Goal: Task Accomplishment & Management: Use online tool/utility

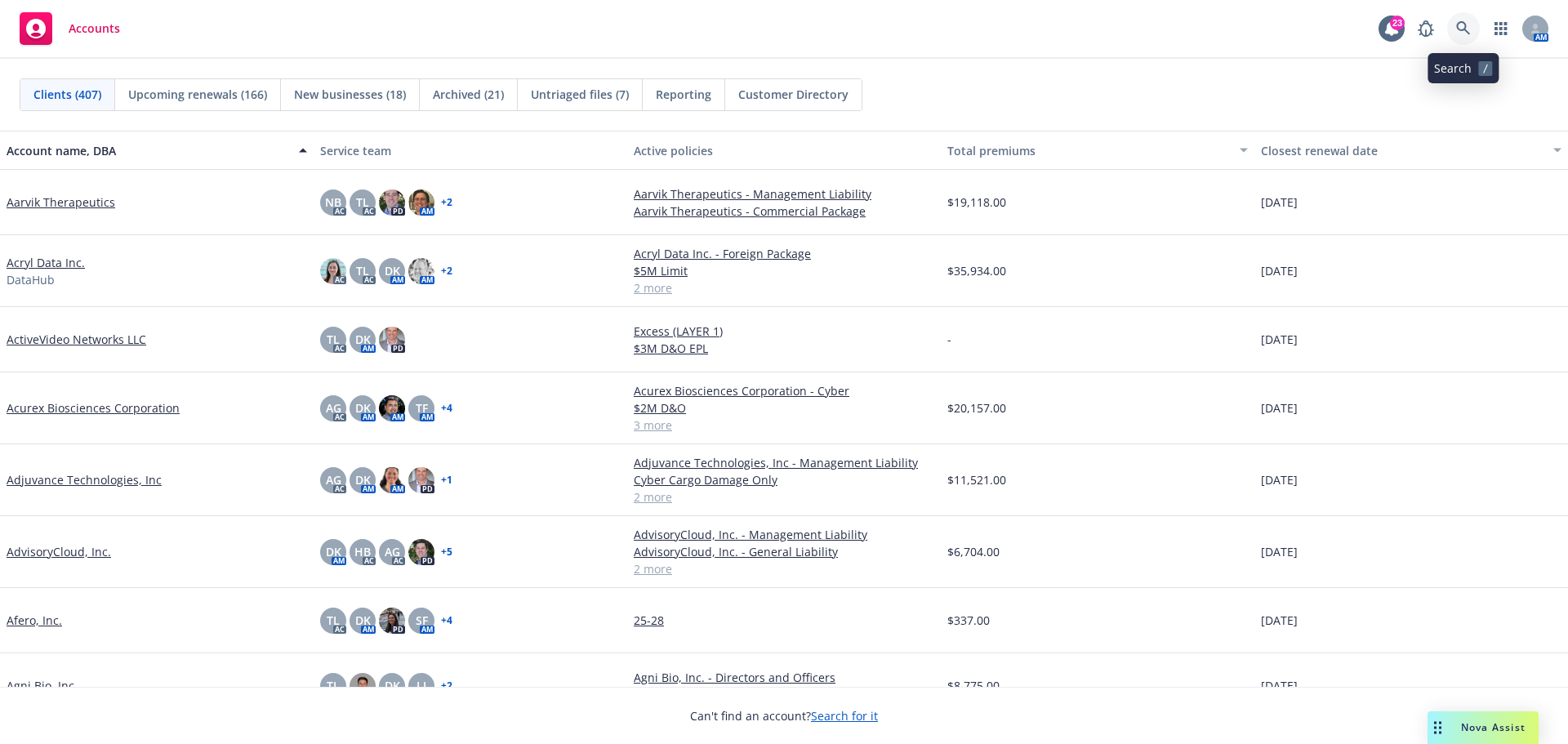
click at [1476, 27] on link at bounding box center [1463, 28] width 33 height 33
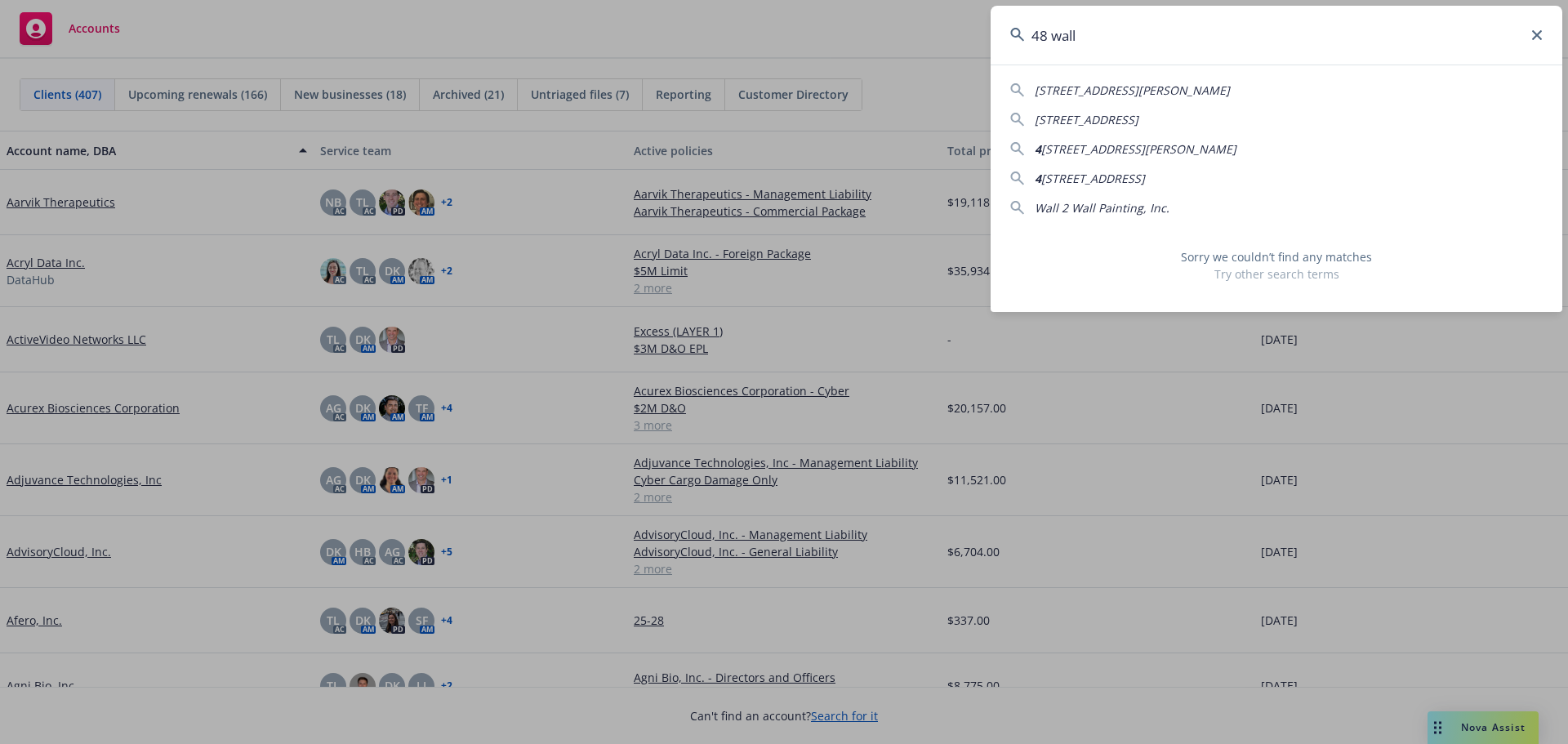
drag, startPoint x: 1088, startPoint y: 40, endPoint x: 960, endPoint y: 33, distance: 128.2
click at [960, 33] on div "48 wall [STREET_ADDRESS][PERSON_NAME] [STREET_ADDRESS] 4 [STREET_ADDRESS][PERSO…" at bounding box center [784, 372] width 1568 height 744
click at [1110, 38] on input "48 wall" at bounding box center [1276, 34] width 572 height 59
drag, startPoint x: 1110, startPoint y: 38, endPoint x: 978, endPoint y: 38, distance: 132.0
click at [978, 38] on div "48 wall [STREET_ADDRESS][PERSON_NAME] [STREET_ADDRESS] 4 [STREET_ADDRESS][PERSO…" at bounding box center [784, 372] width 1568 height 744
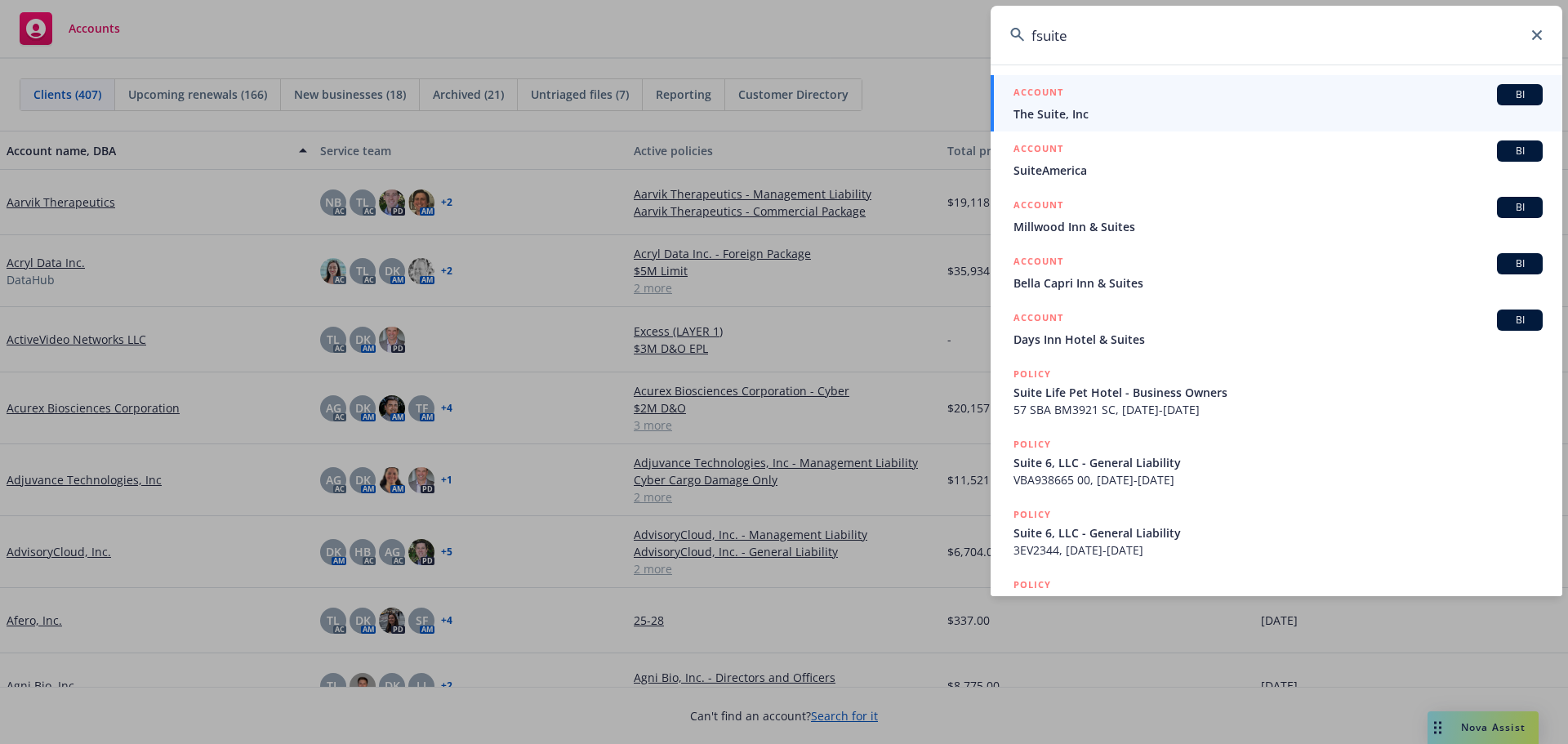
type input "fsuite"
click at [1535, 35] on icon at bounding box center [1536, 34] width 10 height 10
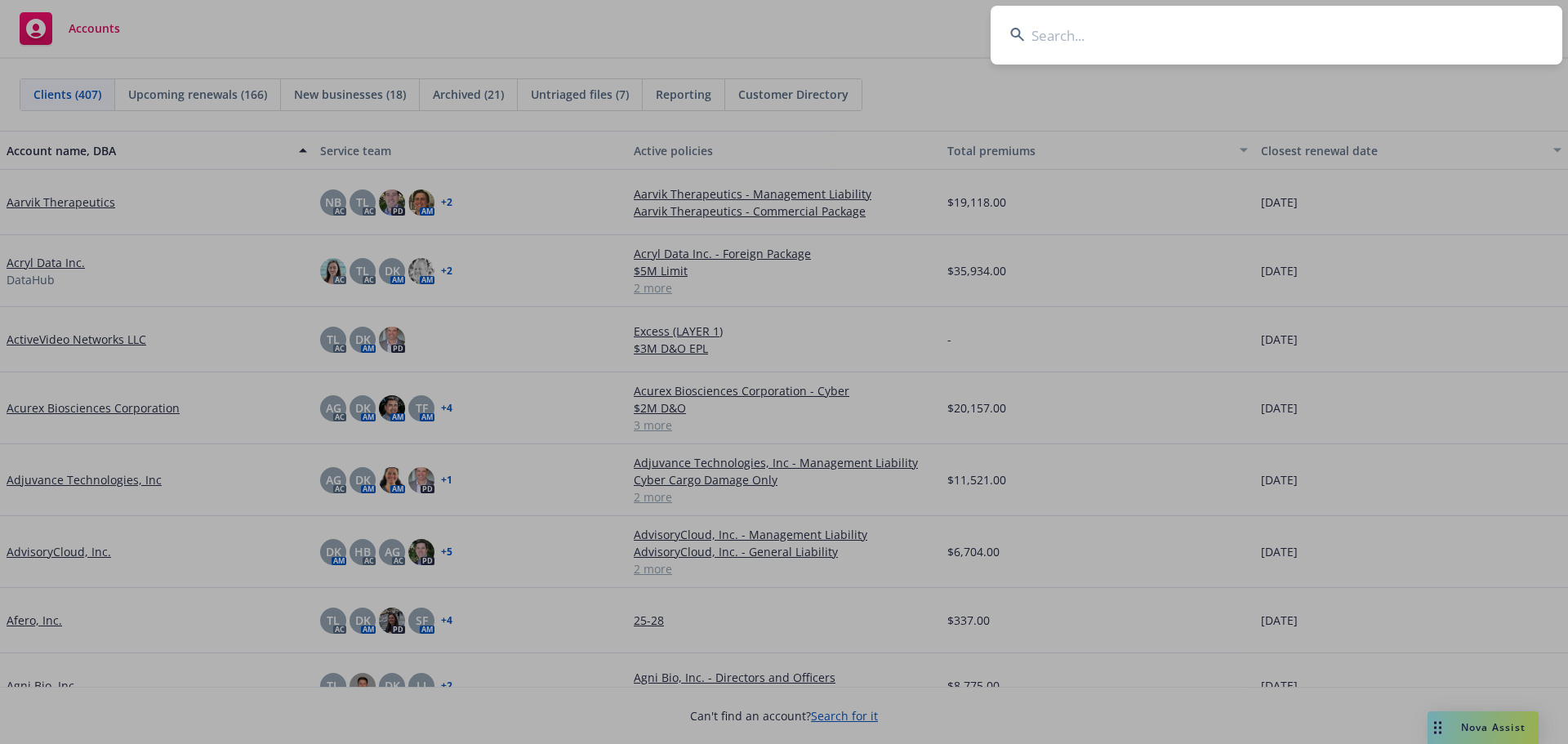
click at [1196, 39] on input at bounding box center [1276, 34] width 572 height 59
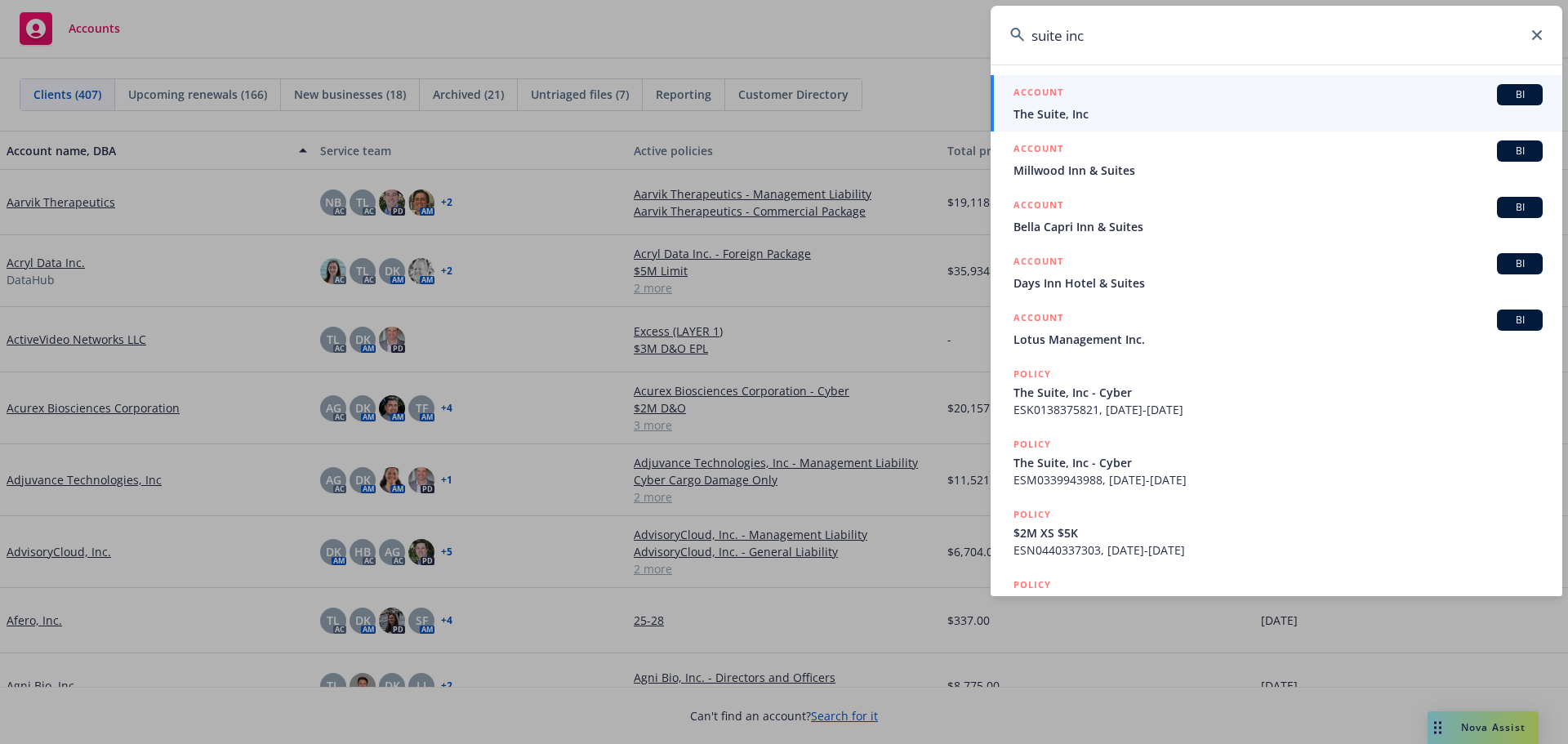
type input "suite inc"
click at [1072, 116] on span "The Suite, Inc" at bounding box center [1277, 113] width 529 height 17
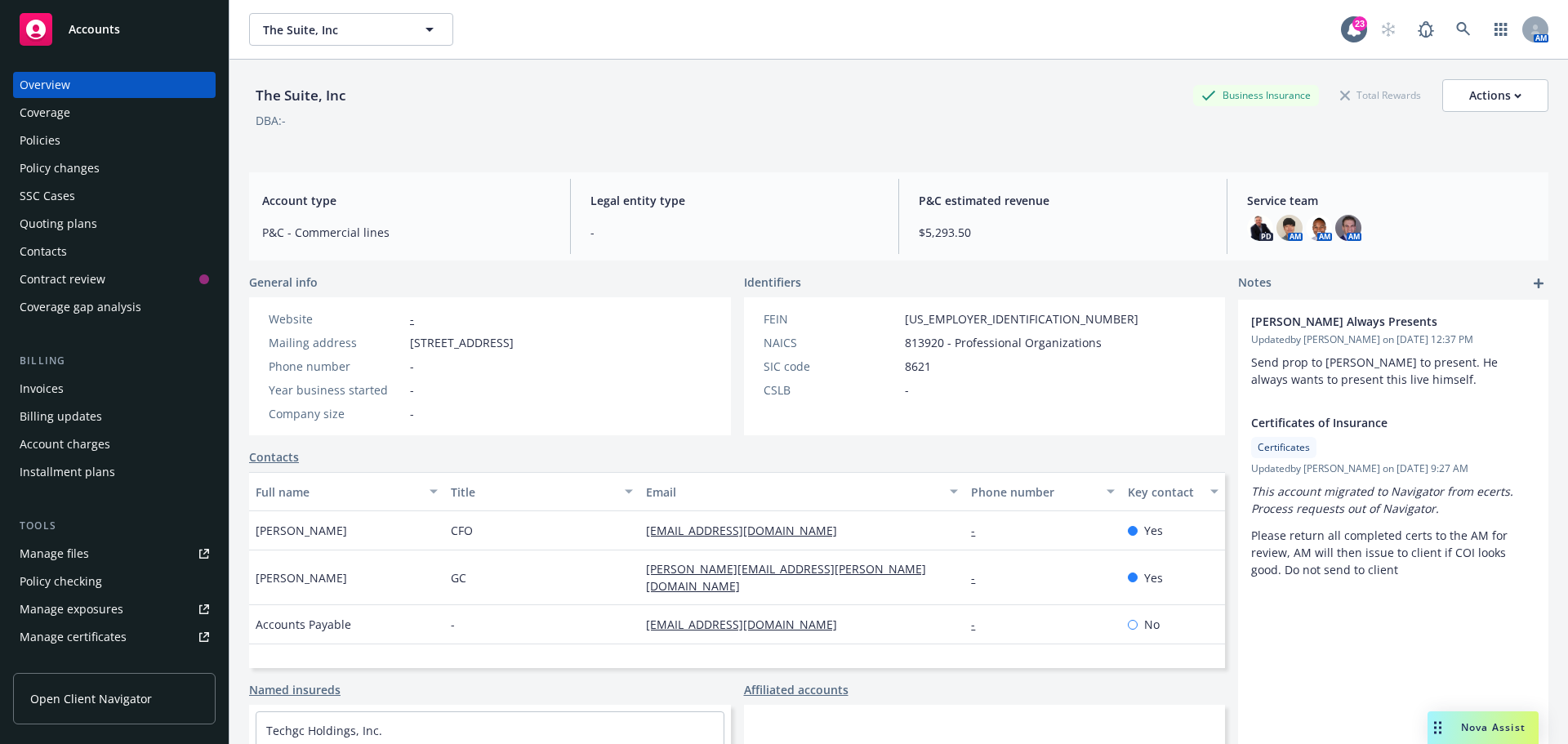
click at [1353, 232] on div "PD AM AM AM" at bounding box center [1391, 228] width 288 height 27
click at [1343, 234] on img at bounding box center [1349, 228] width 27 height 27
click at [1371, 223] on div "PD AM AM AM" at bounding box center [1391, 228] width 288 height 27
click at [1308, 233] on img at bounding box center [1319, 228] width 27 height 27
click at [1276, 231] on img at bounding box center [1290, 228] width 27 height 27
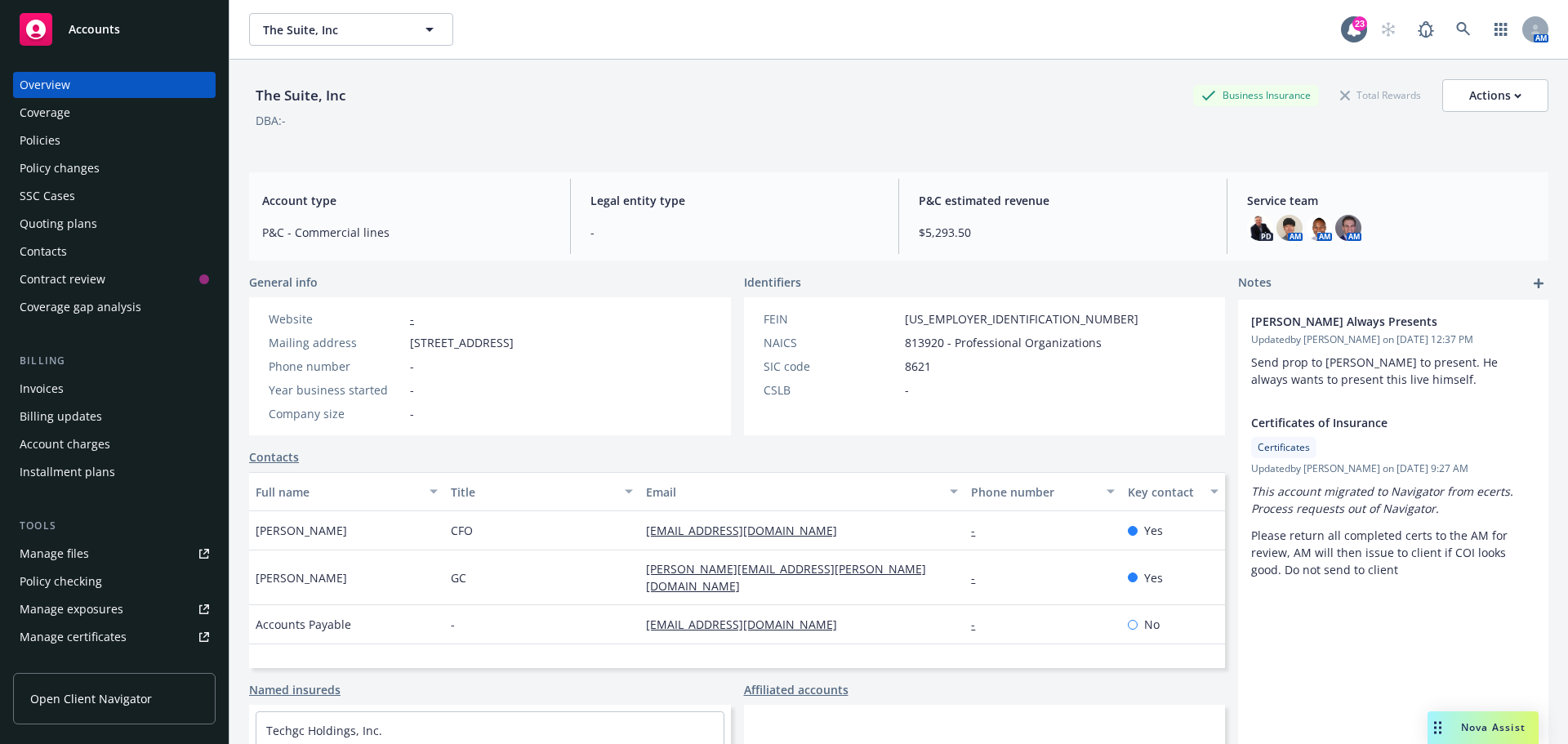
click at [114, 82] on div "Overview" at bounding box center [114, 85] width 189 height 27
click at [375, 22] on span "The Suite, Inc" at bounding box center [334, 29] width 141 height 17
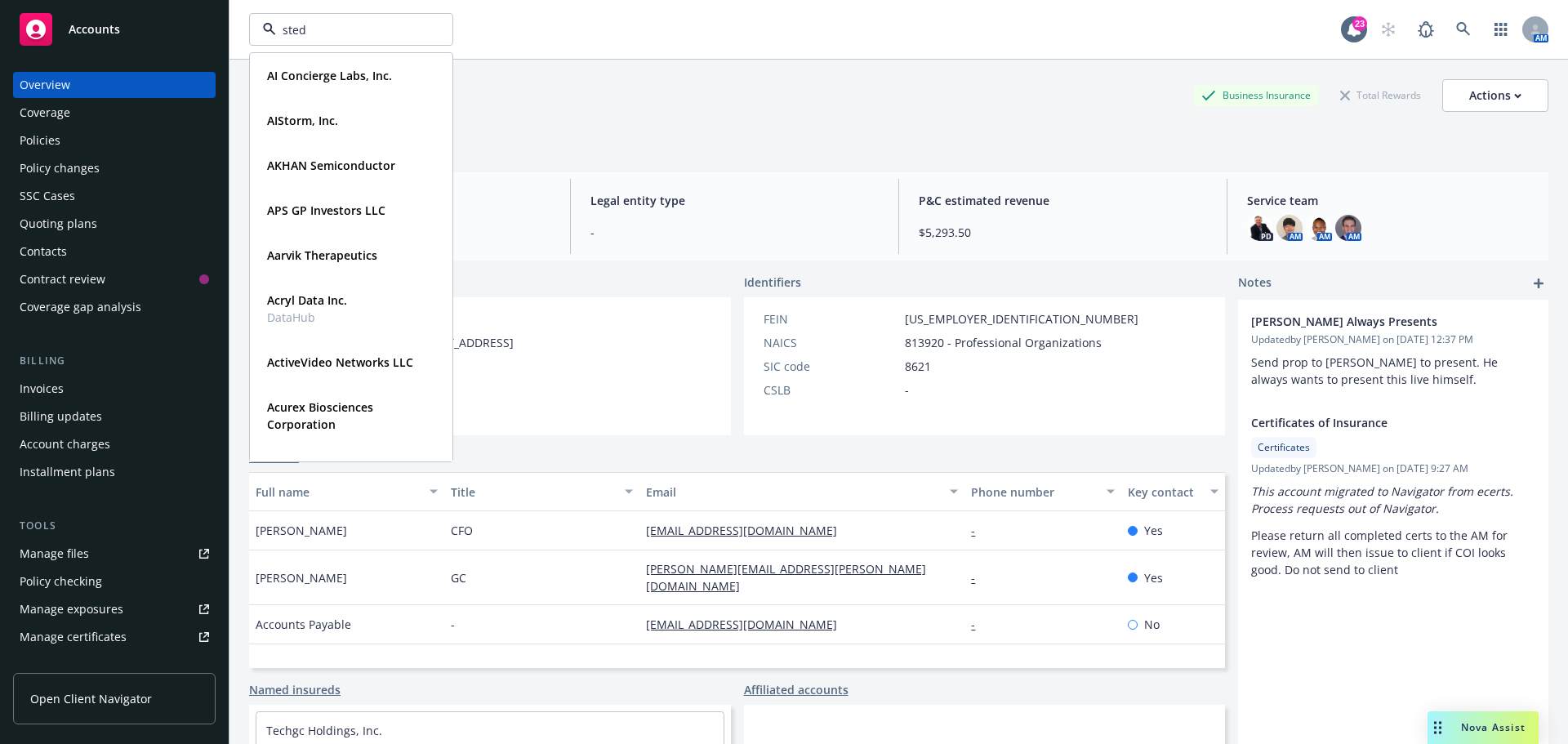
type input "stedi"
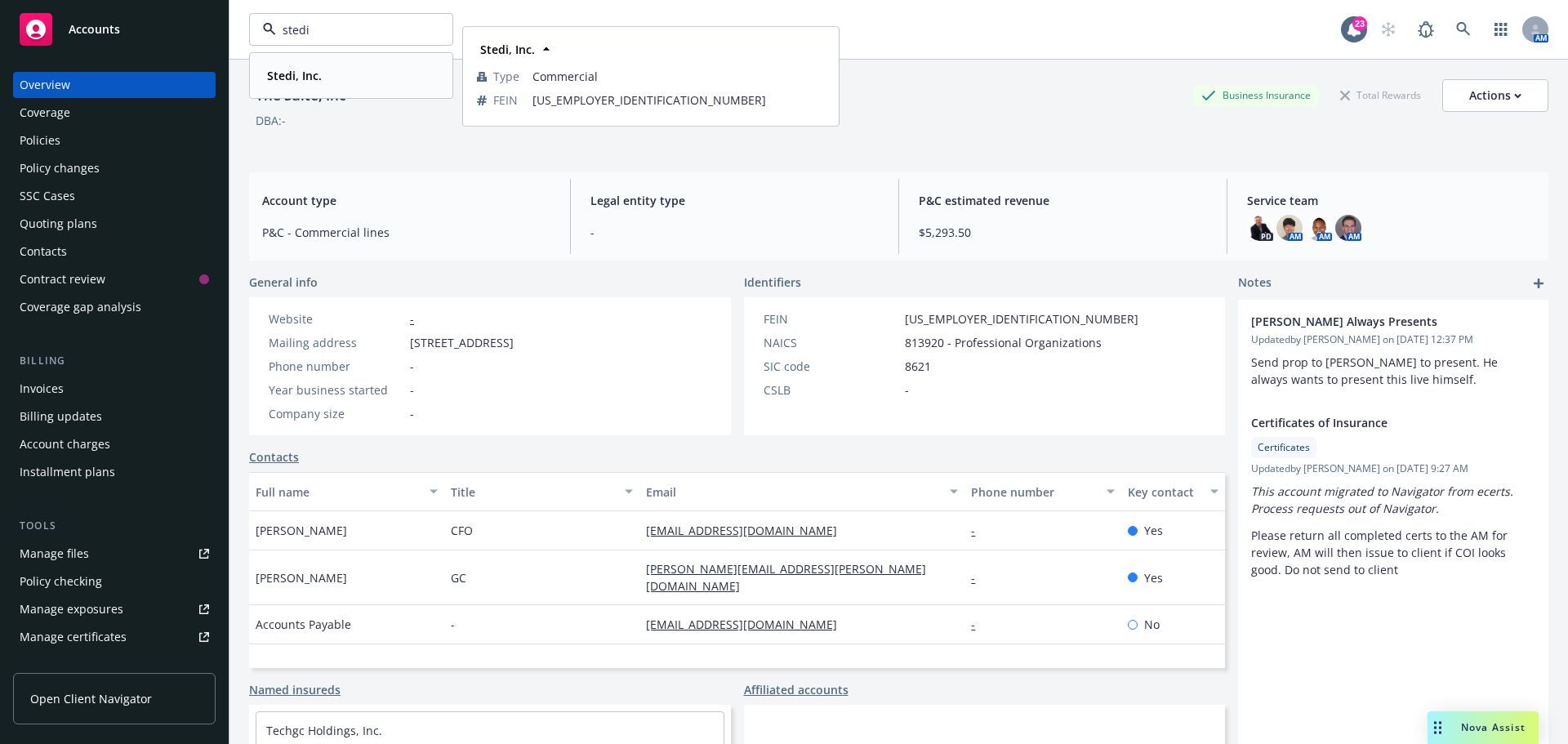
click at [301, 74] on strong "Stedi, Inc." at bounding box center [294, 76] width 55 height 16
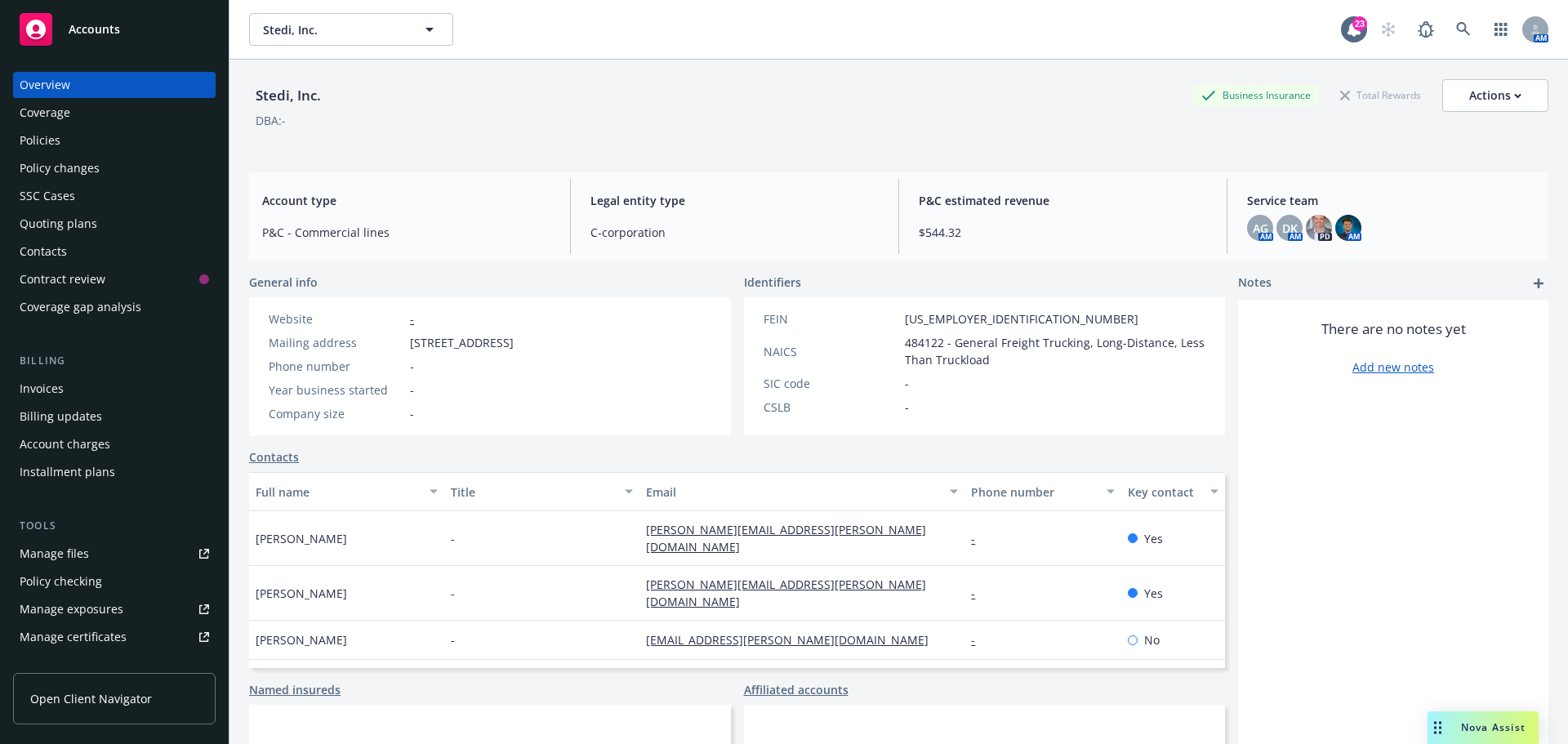
click at [69, 136] on div "Policies" at bounding box center [114, 140] width 189 height 27
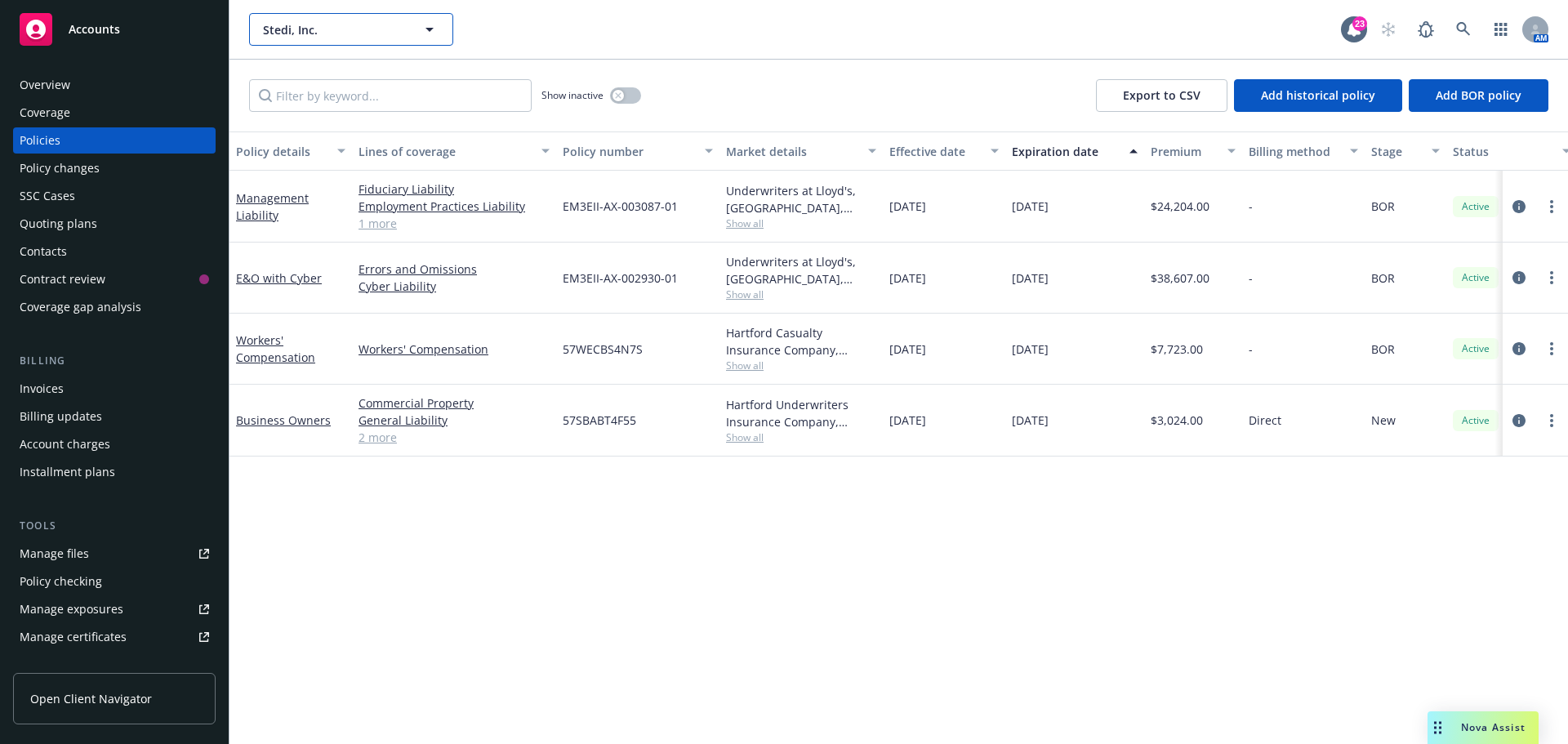
click at [349, 31] on span "Stedi, Inc." at bounding box center [334, 29] width 141 height 17
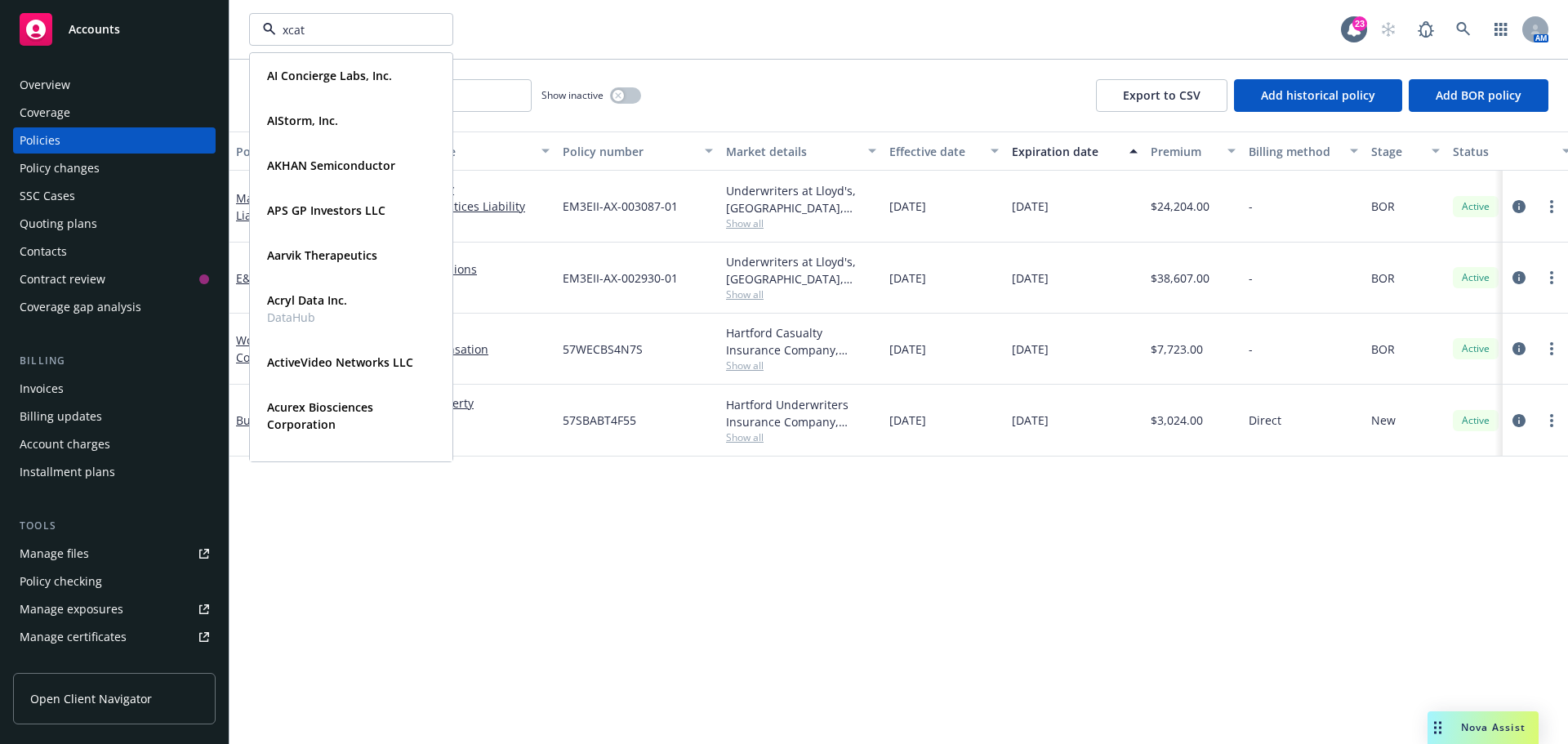
type input "xcath"
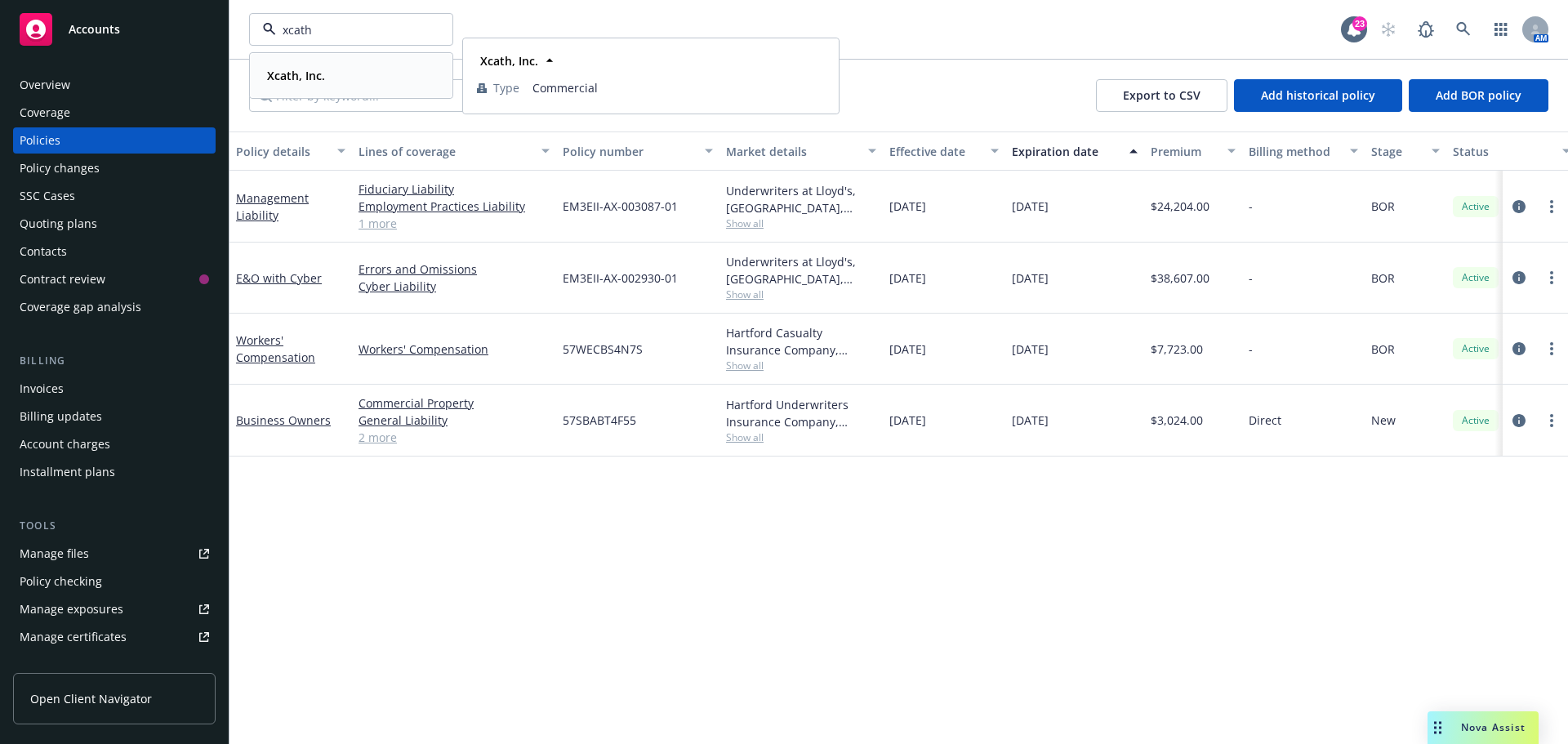
click at [299, 78] on strong "Xcath, Inc." at bounding box center [296, 76] width 58 height 16
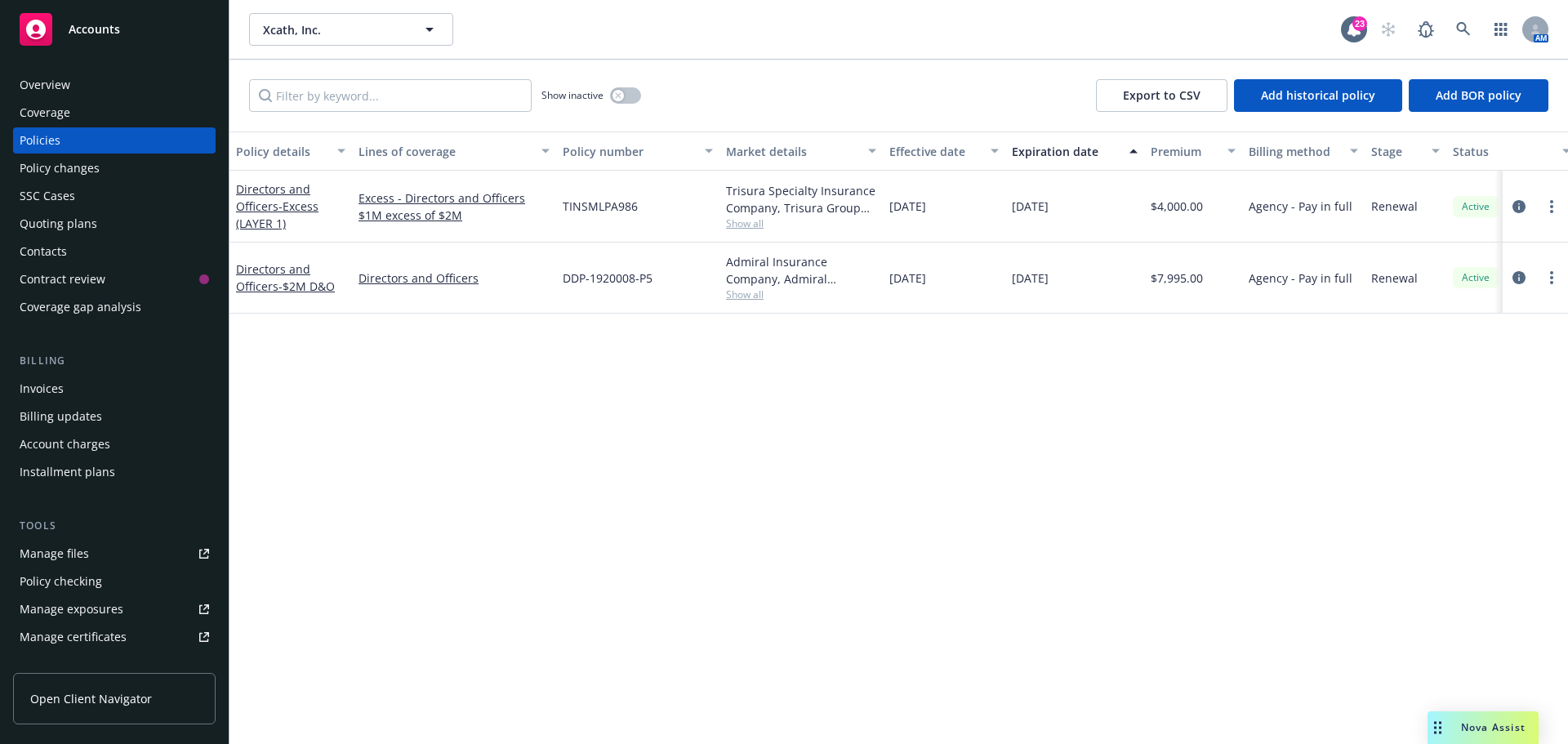
click at [81, 553] on div "Manage files" at bounding box center [54, 554] width 70 height 27
click at [309, 30] on span "Xcath, Inc." at bounding box center [334, 29] width 141 height 17
type input "quantivate"
click at [322, 73] on strong "Quantivate, LLC" at bounding box center [311, 76] width 89 height 16
click at [58, 83] on div "Overview" at bounding box center [44, 85] width 50 height 27
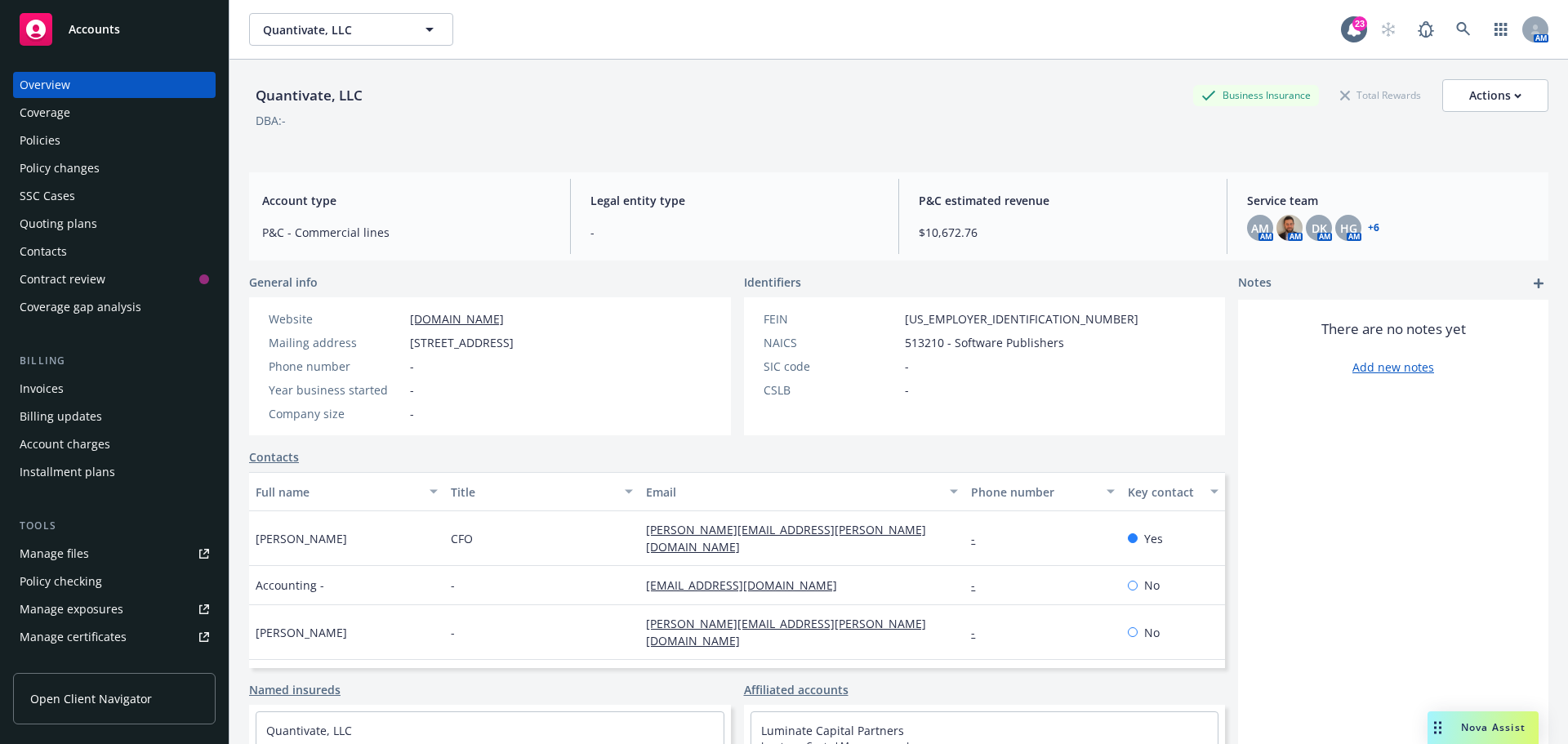
click at [1368, 229] on link "+ 6" at bounding box center [1374, 227] width 11 height 10
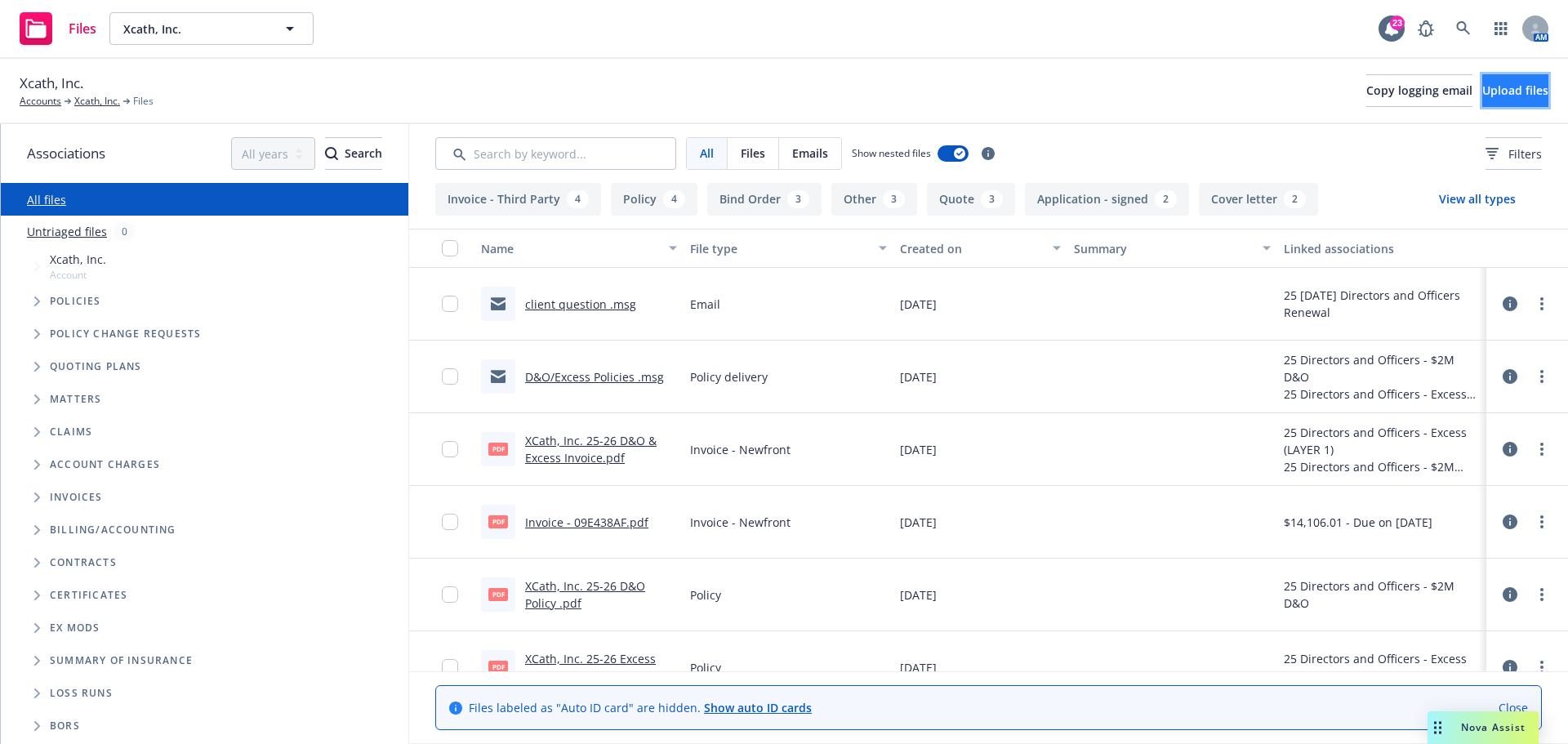
click at [1483, 95] on span "Upload files" at bounding box center [1515, 90] width 66 height 16
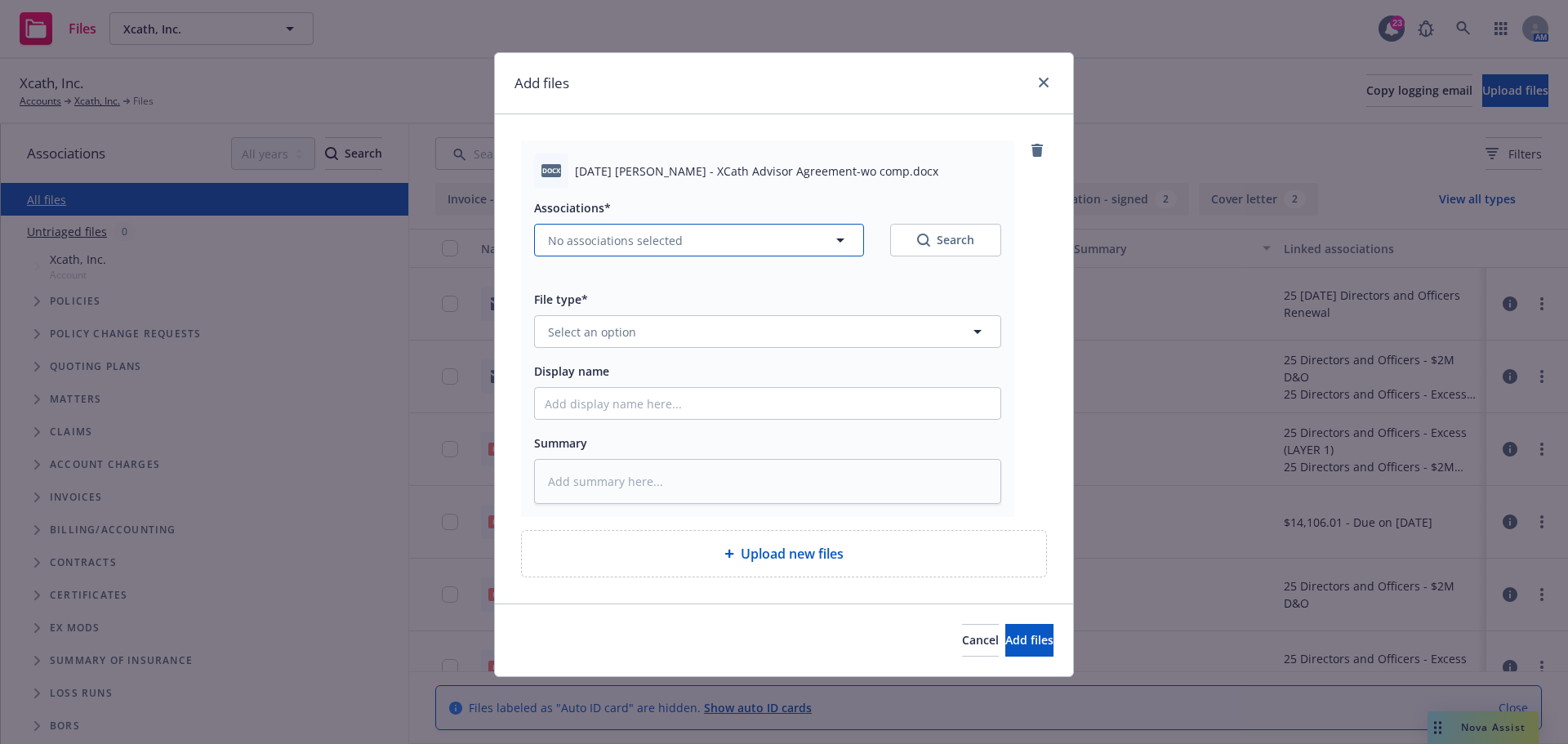
click at [838, 244] on icon "button" at bounding box center [840, 240] width 19 height 19
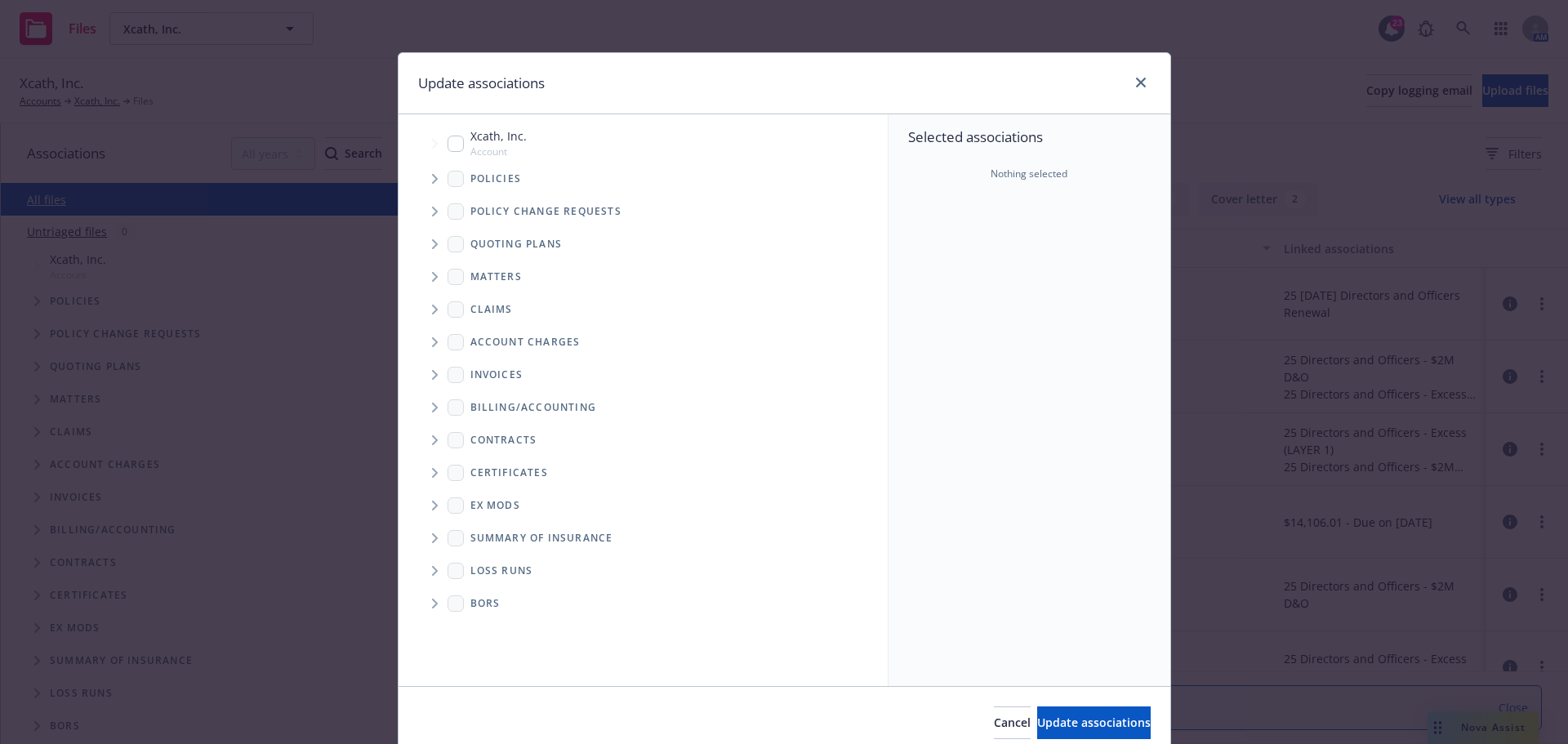
click at [432, 177] on icon "Tree Example" at bounding box center [435, 178] width 6 height 10
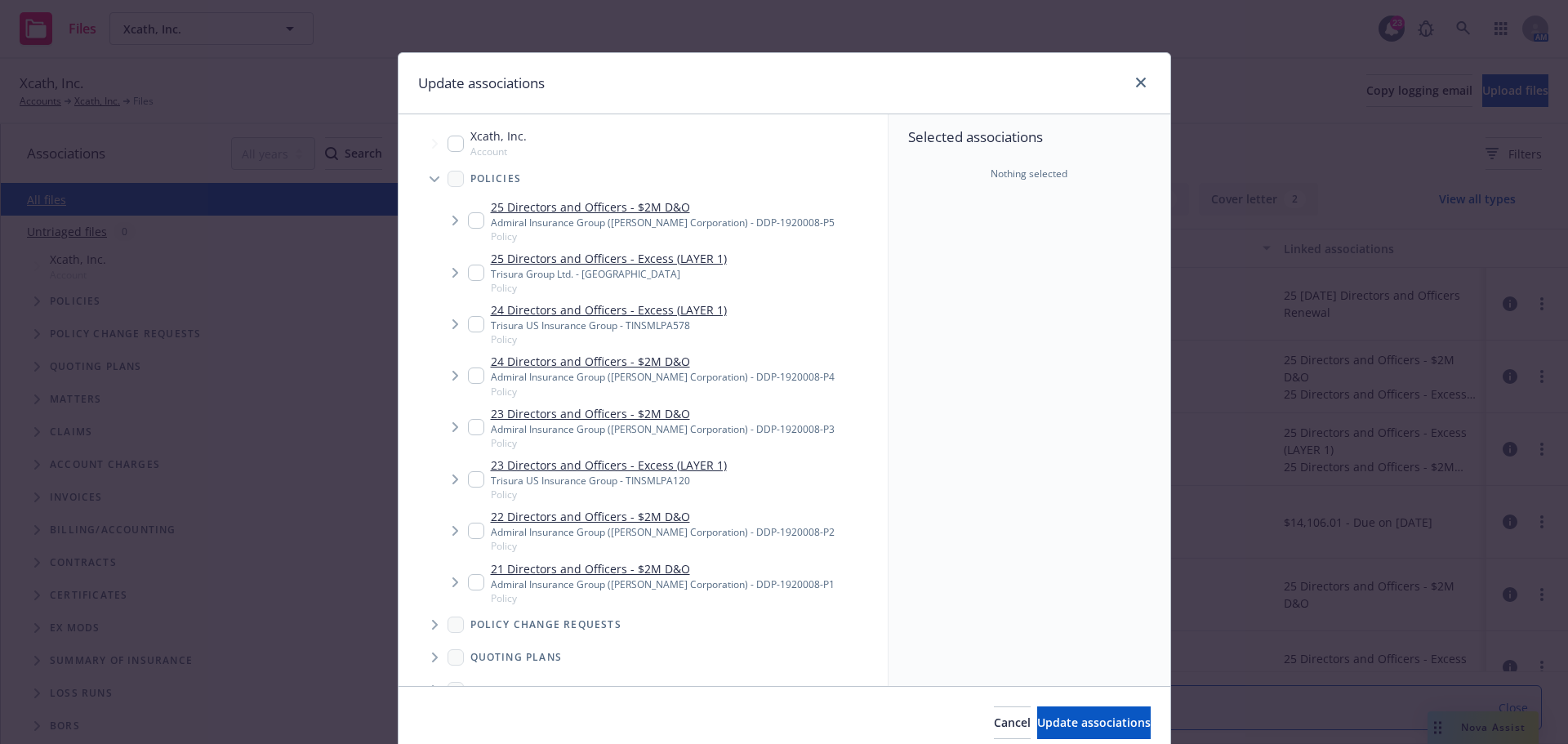
type textarea "x"
click at [469, 216] on input "Tree Example" at bounding box center [476, 220] width 16 height 16
checkbox input "true"
drag, startPoint x: 471, startPoint y: 272, endPoint x: 462, endPoint y: 275, distance: 9.5
click at [471, 272] on input "Tree Example" at bounding box center [476, 273] width 16 height 16
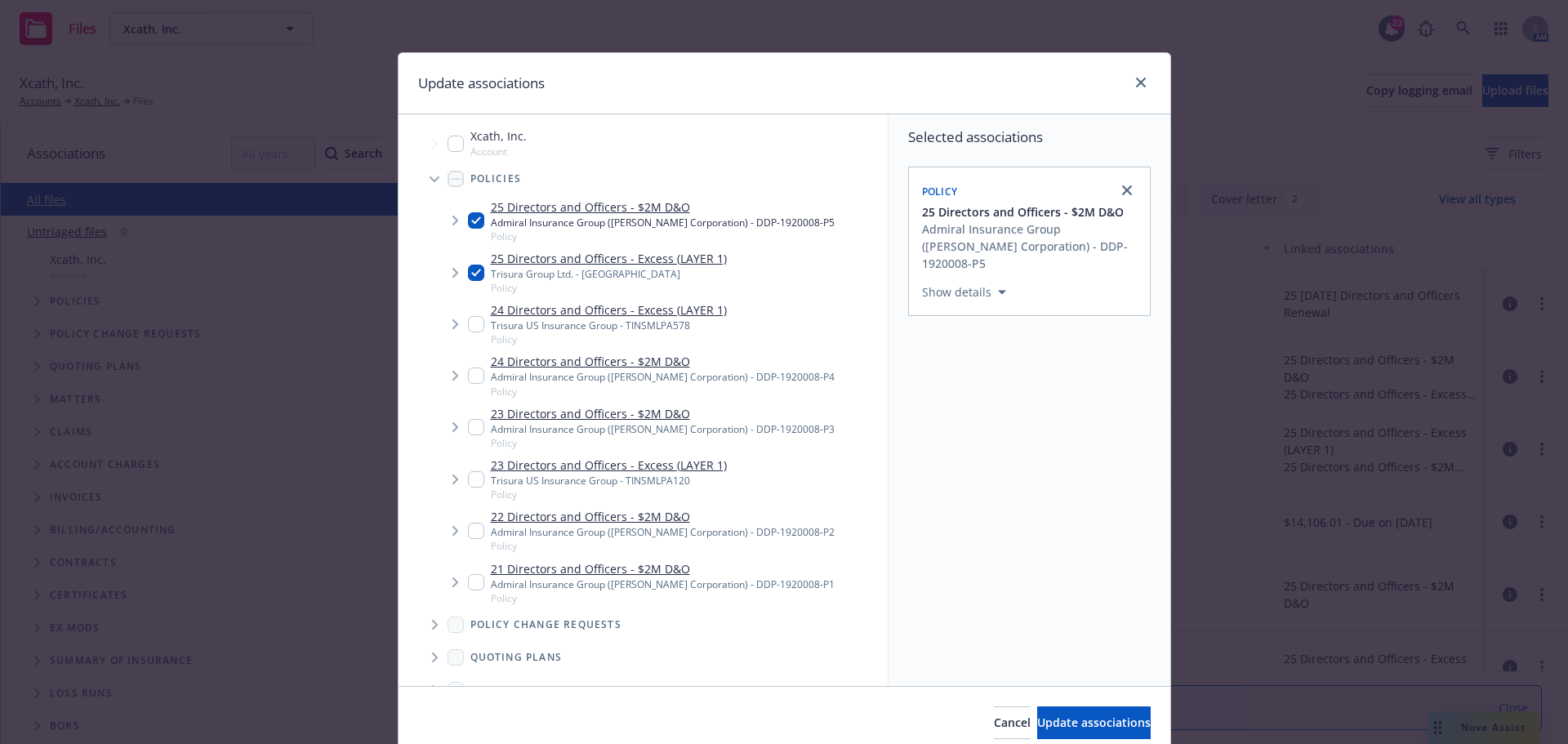
checkbox input "true"
click at [1041, 715] on span "Update associations" at bounding box center [1094, 723] width 114 height 16
type textarea "x"
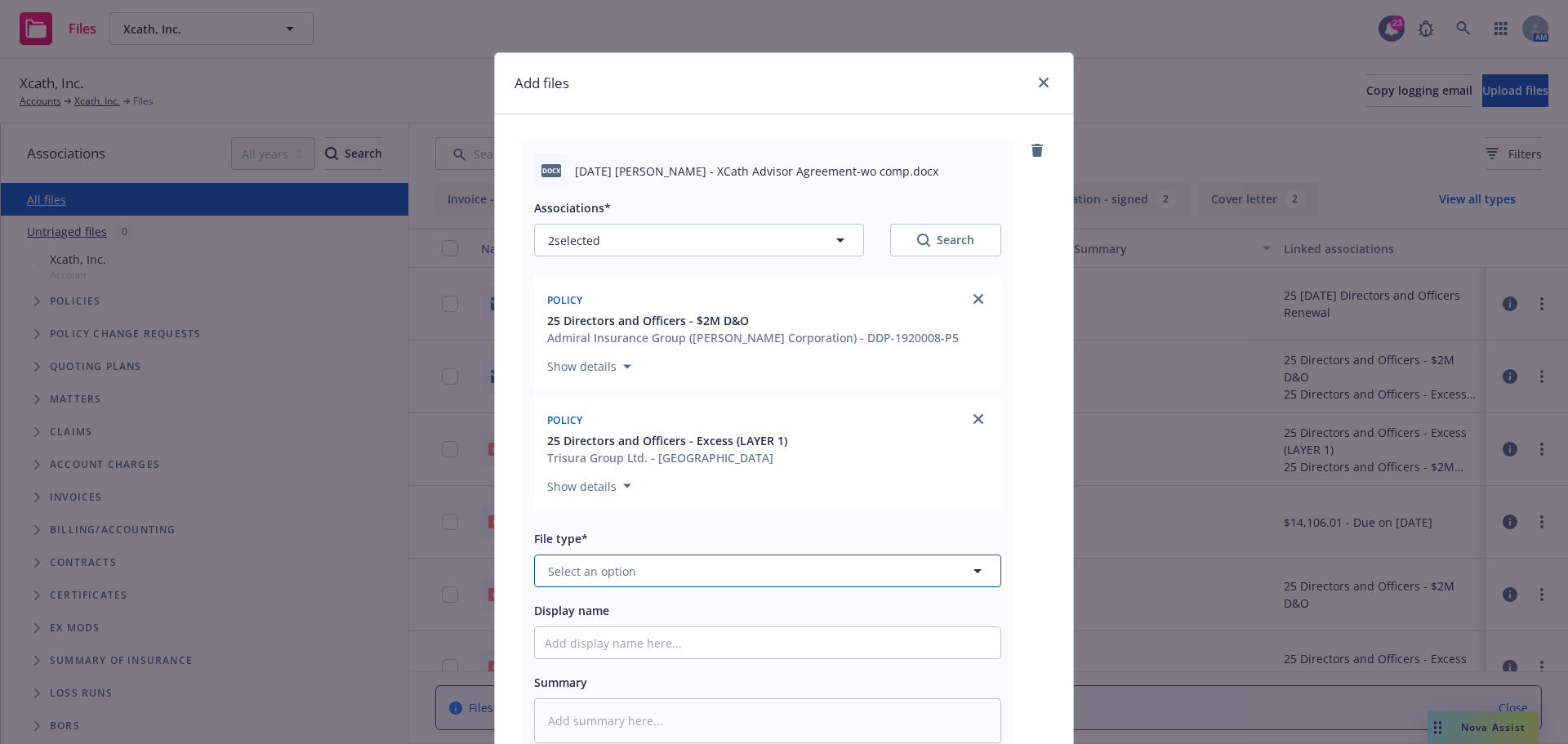
click at [617, 566] on span "Select an option" at bounding box center [592, 571] width 88 height 17
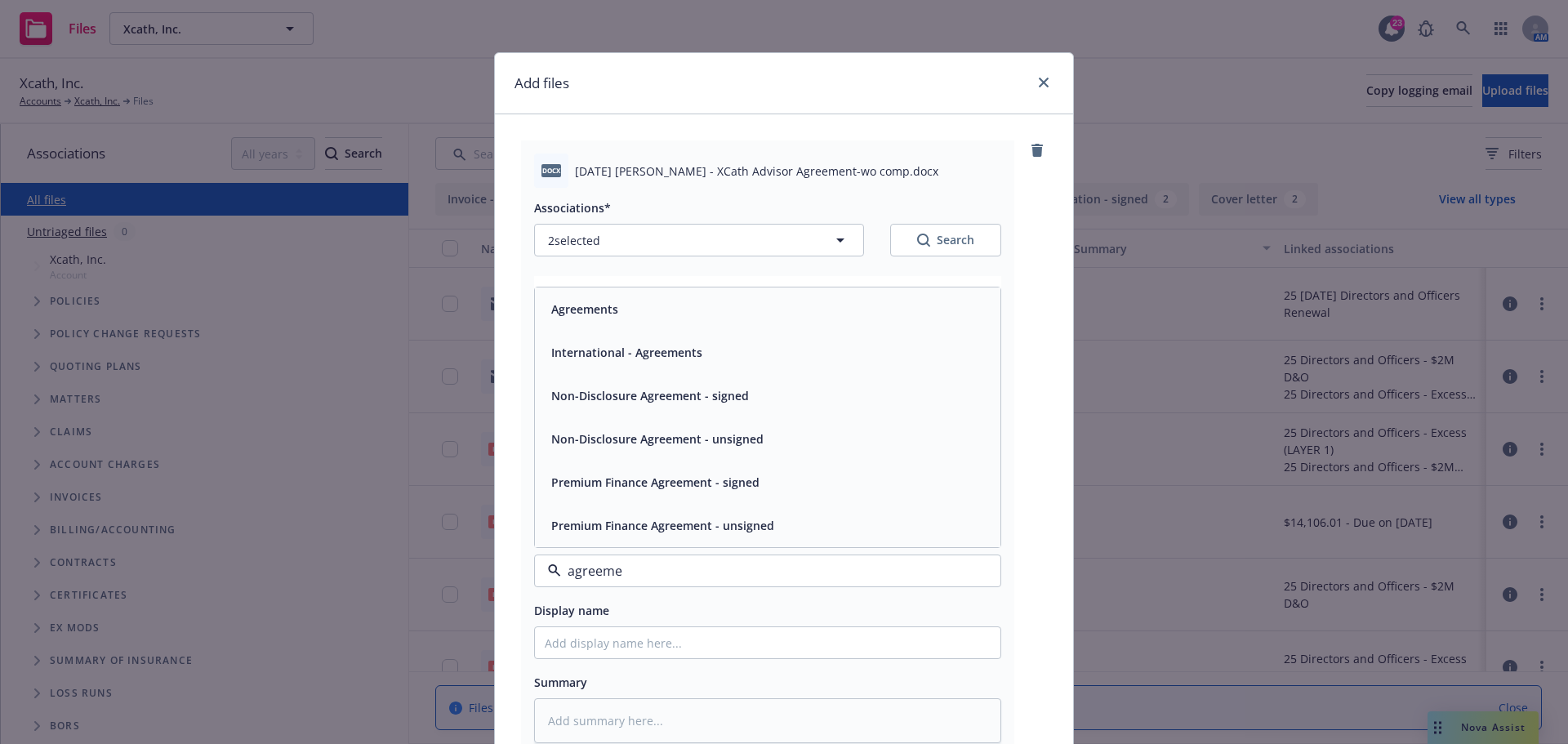
type input "agreemen"
click at [623, 311] on div "Agreements" at bounding box center [768, 309] width 446 height 24
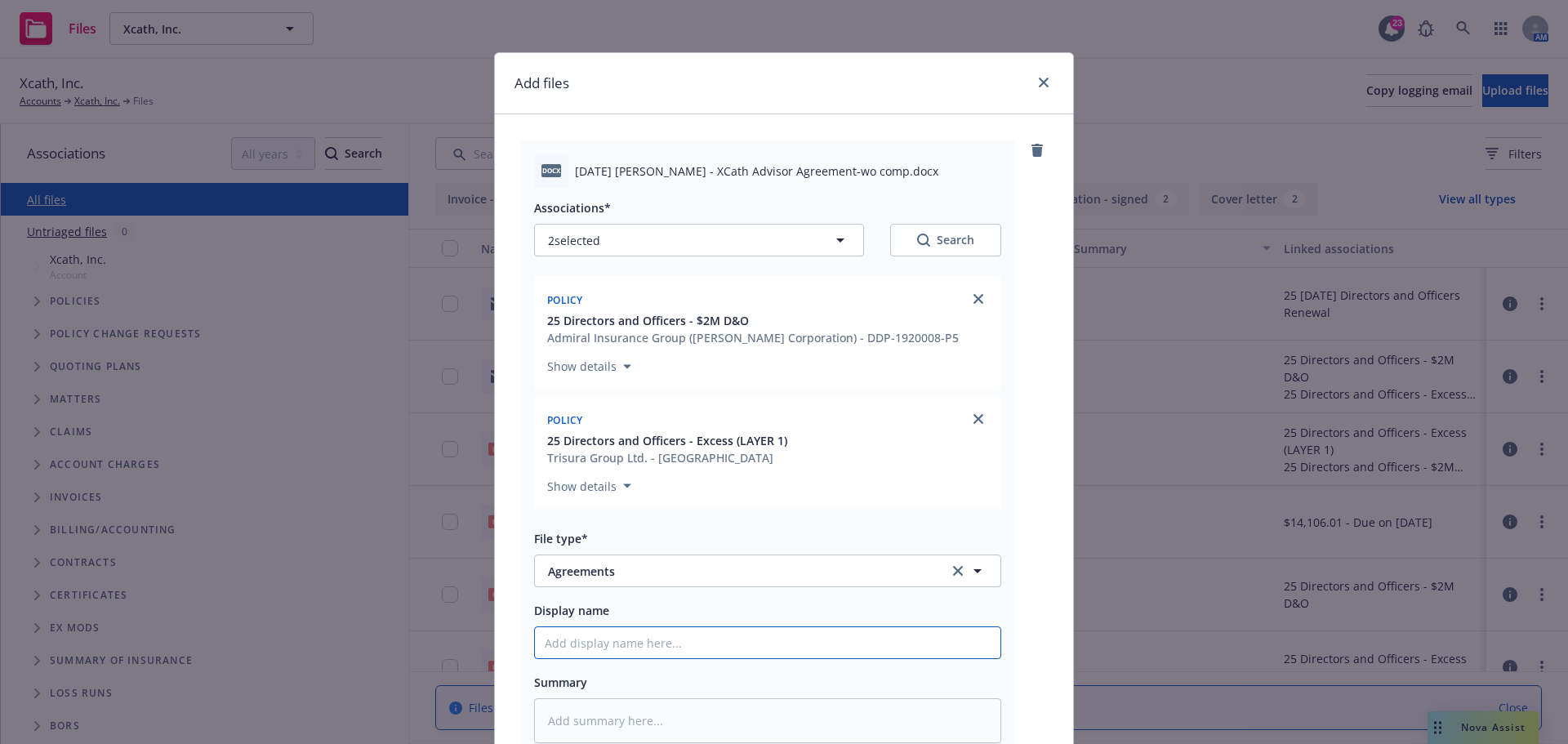
click at [637, 638] on input "Display name" at bounding box center [768, 642] width 466 height 31
click at [575, 169] on span "2025.9.15 Joseph - XCath Advisor Agreement-wo comp.docx" at bounding box center [756, 171] width 363 height 17
drag, startPoint x: 570, startPoint y: 171, endPoint x: 855, endPoint y: 163, distance: 285.1
click at [855, 163] on span "2025.9.15 Joseph - XCath Advisor Agreement-wo comp.docx" at bounding box center [756, 171] width 363 height 17
copy span "2025.9.15 Joseph - XCath Advisor Agreement-wo comp"
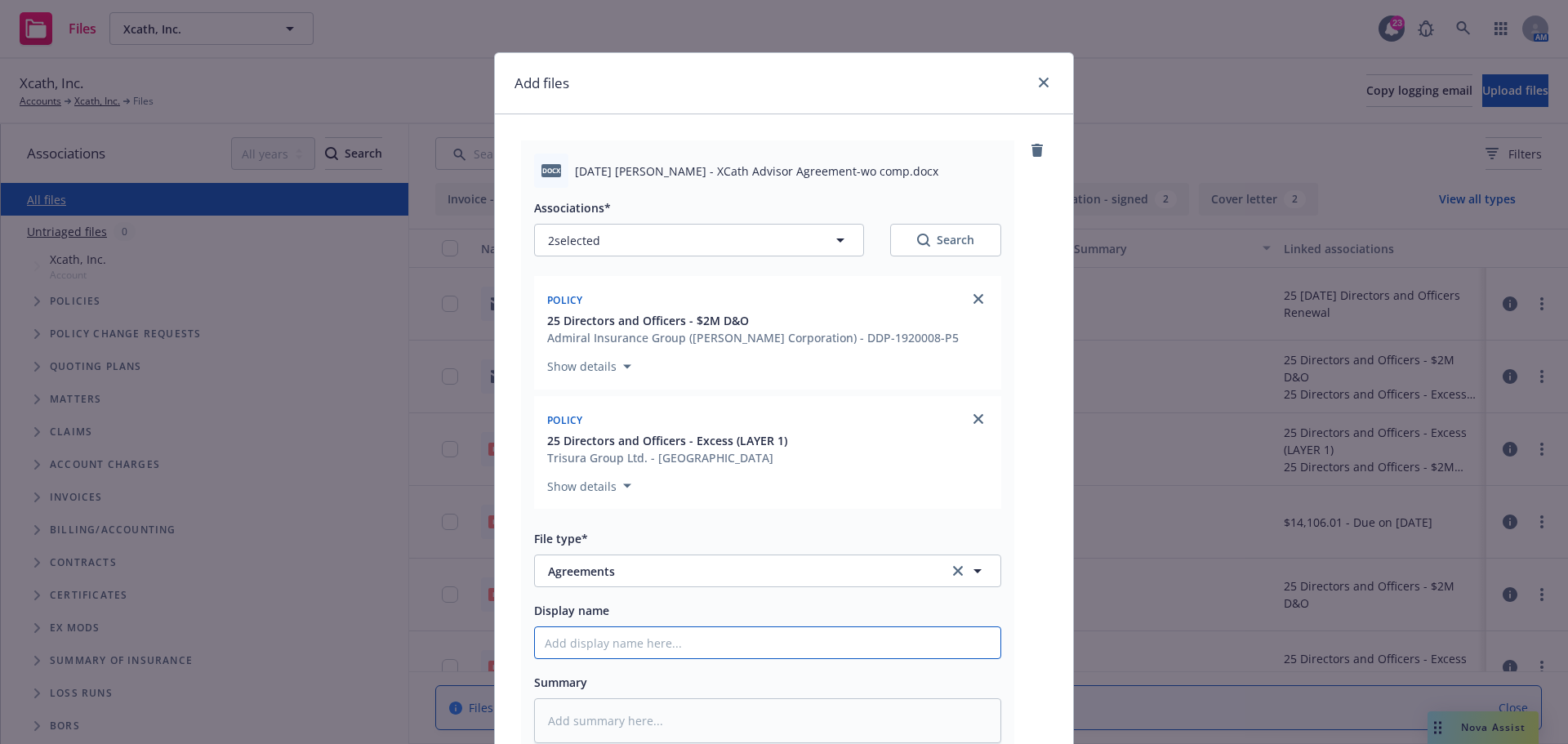
click at [600, 644] on input "Display name" at bounding box center [768, 642] width 466 height 31
paste input "2025.9.15 Joseph - XCath Advisor Agreement-wo comp"
type textarea "x"
type input "2025.9.15 Joseph - XCath Advisor Agreement-wo comp"
drag, startPoint x: 592, startPoint y: 644, endPoint x: 591, endPoint y: 655, distance: 11.0
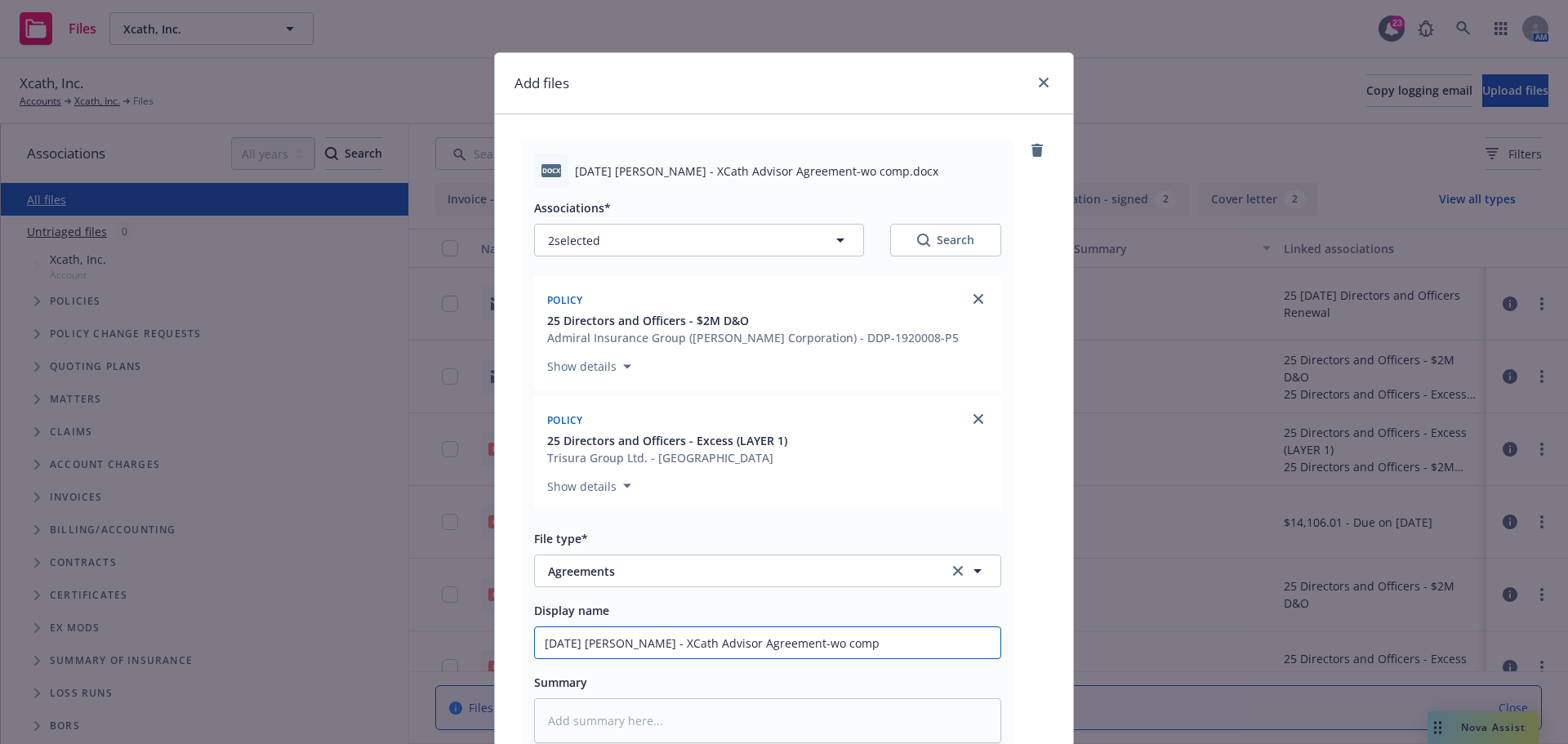
click at [592, 643] on input "2025.9.15 Joseph - XCath Advisor Agreement-wo comp" at bounding box center [768, 642] width 466 height 31
type textarea "x"
type input "2025.9.15 NJoseph - XCath Advisor Agreement-wo comp"
type textarea "x"
type input "2025.9.15 NiJoseph - XCath Advisor Agreement-wo comp"
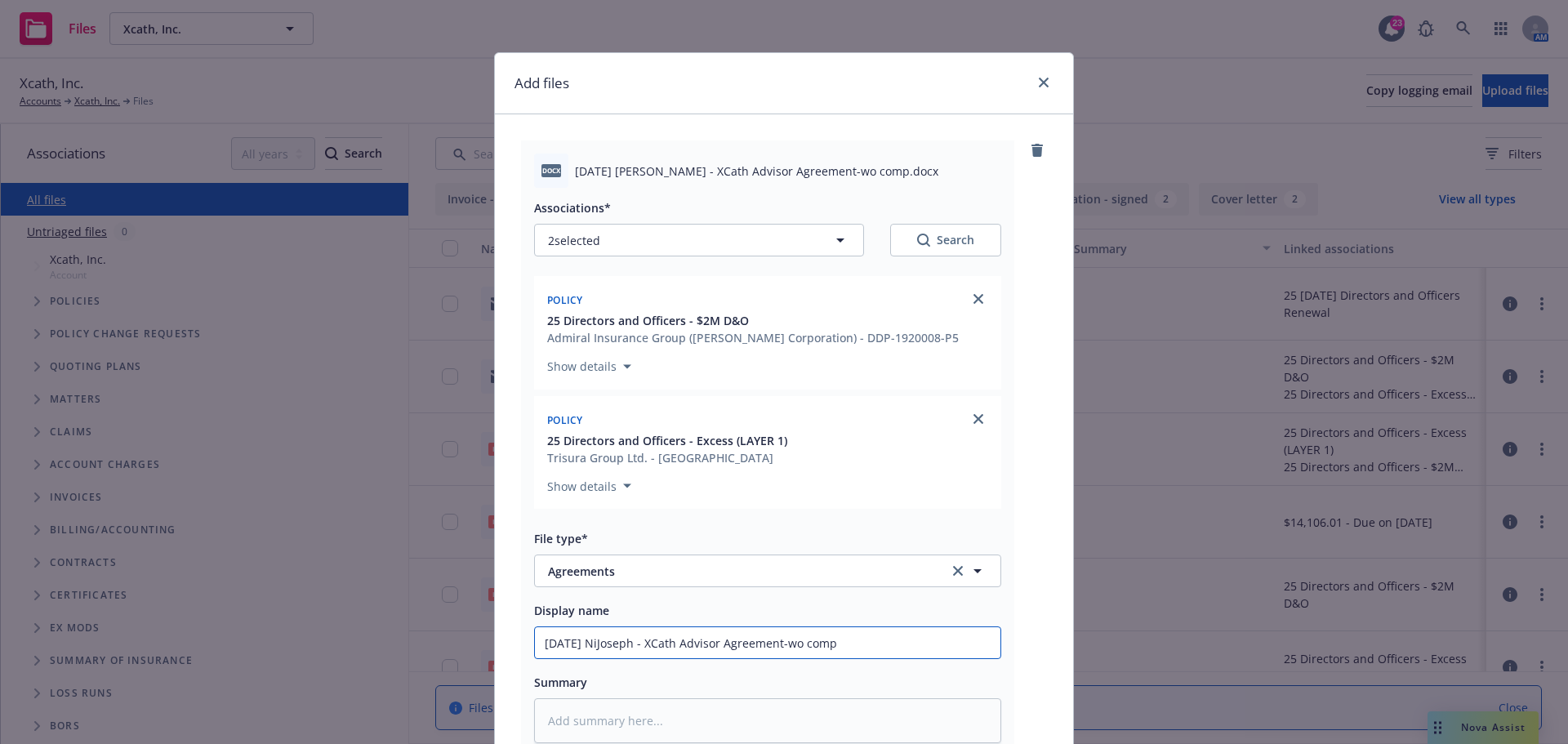
type textarea "x"
type input "2025.9.15 NicJoseph - XCath Advisor Agreement-wo comp"
type textarea "x"
type input "2025.9.15 NichJoseph - XCath Advisor Agreement-wo comp"
type textarea "x"
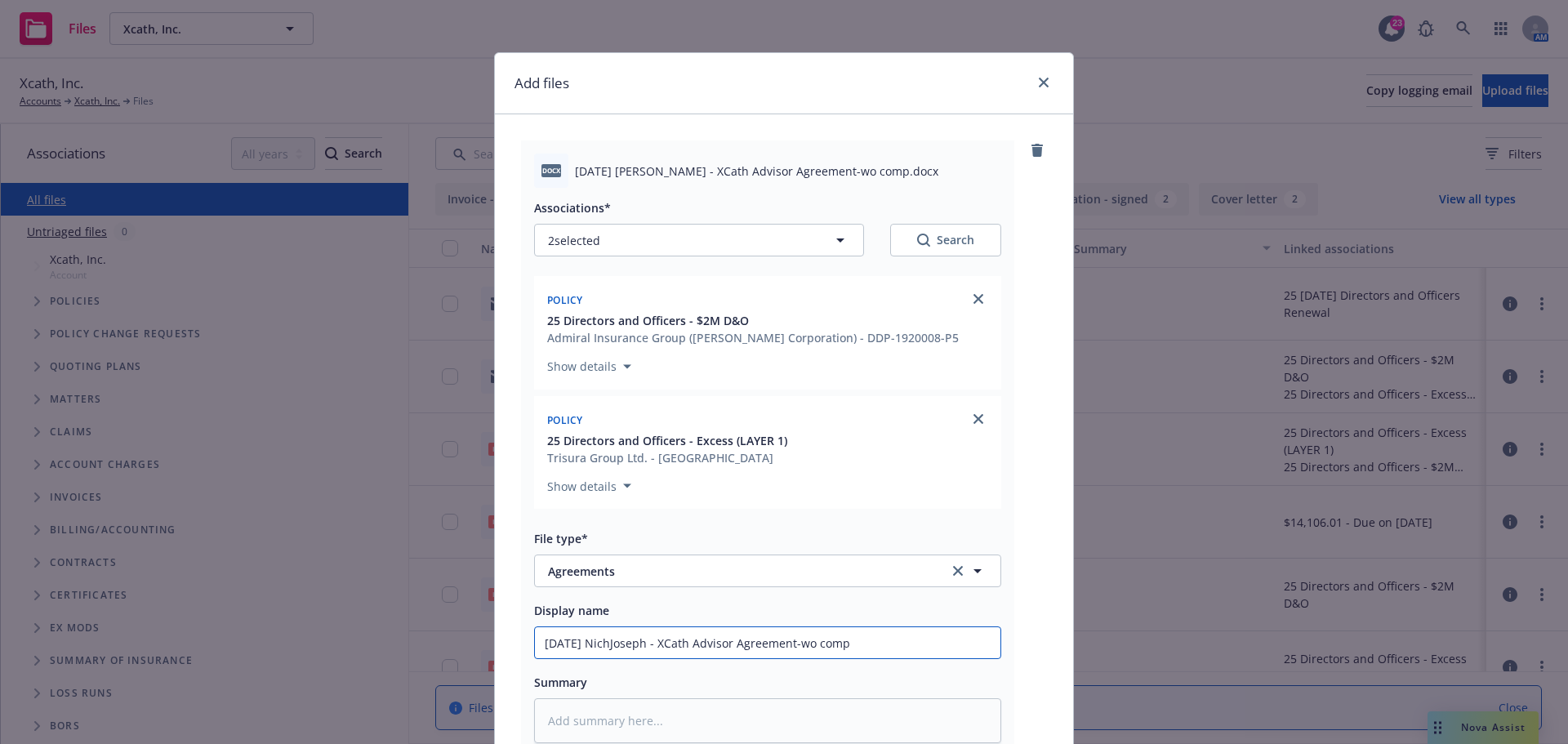
type input "2025.9.15 NichoJoseph - XCath Advisor Agreement-wo comp"
type textarea "x"
type input "2025.9.15 NicholJoseph - XCath Advisor Agreement-wo comp"
type textarea "x"
type input "2025.9.15 NicholaJoseph - XCath Advisor Agreement-wo comp"
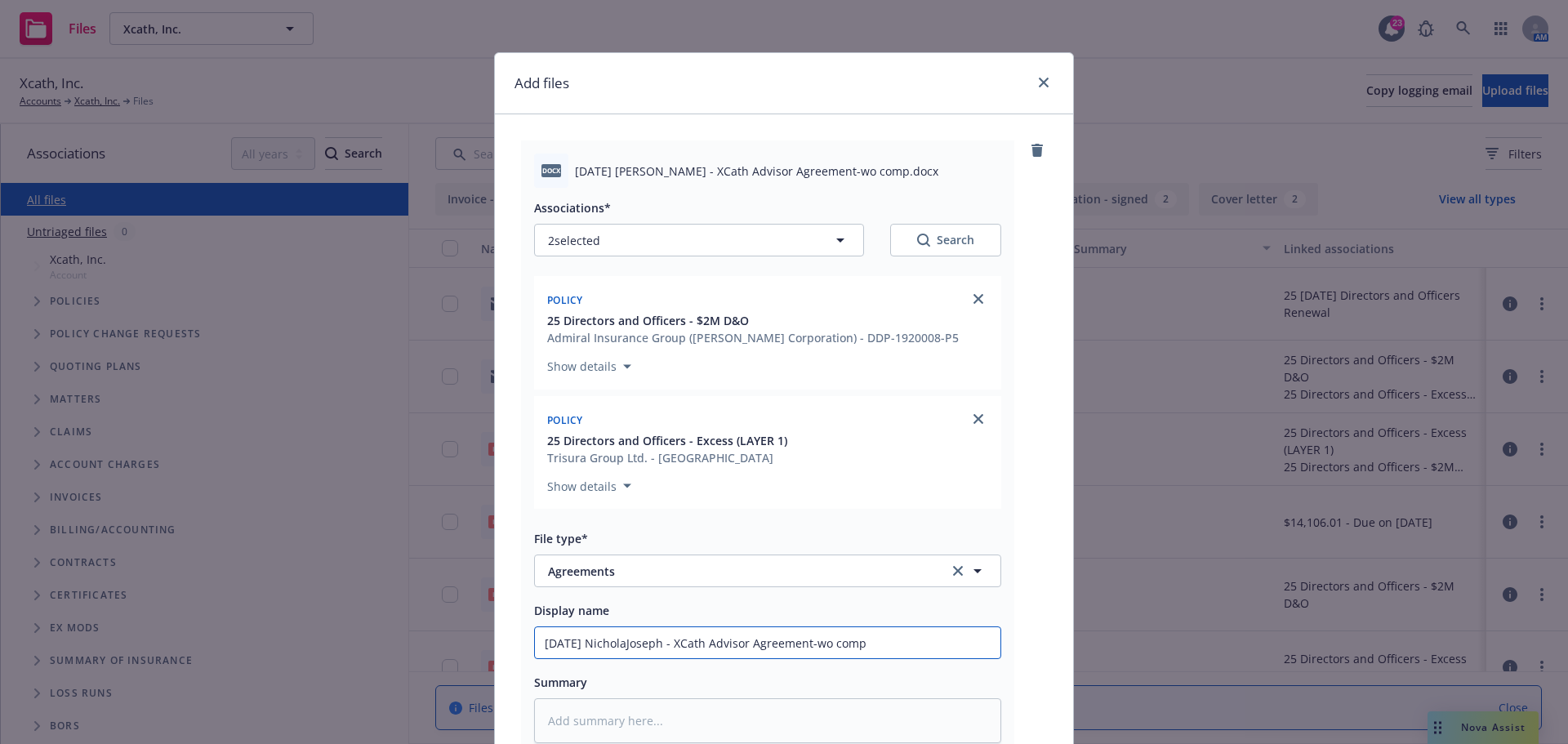
type textarea "x"
type input "2025.9.15 NicholasJoseph - XCath Advisor Agreement-wo comp"
type textarea "x"
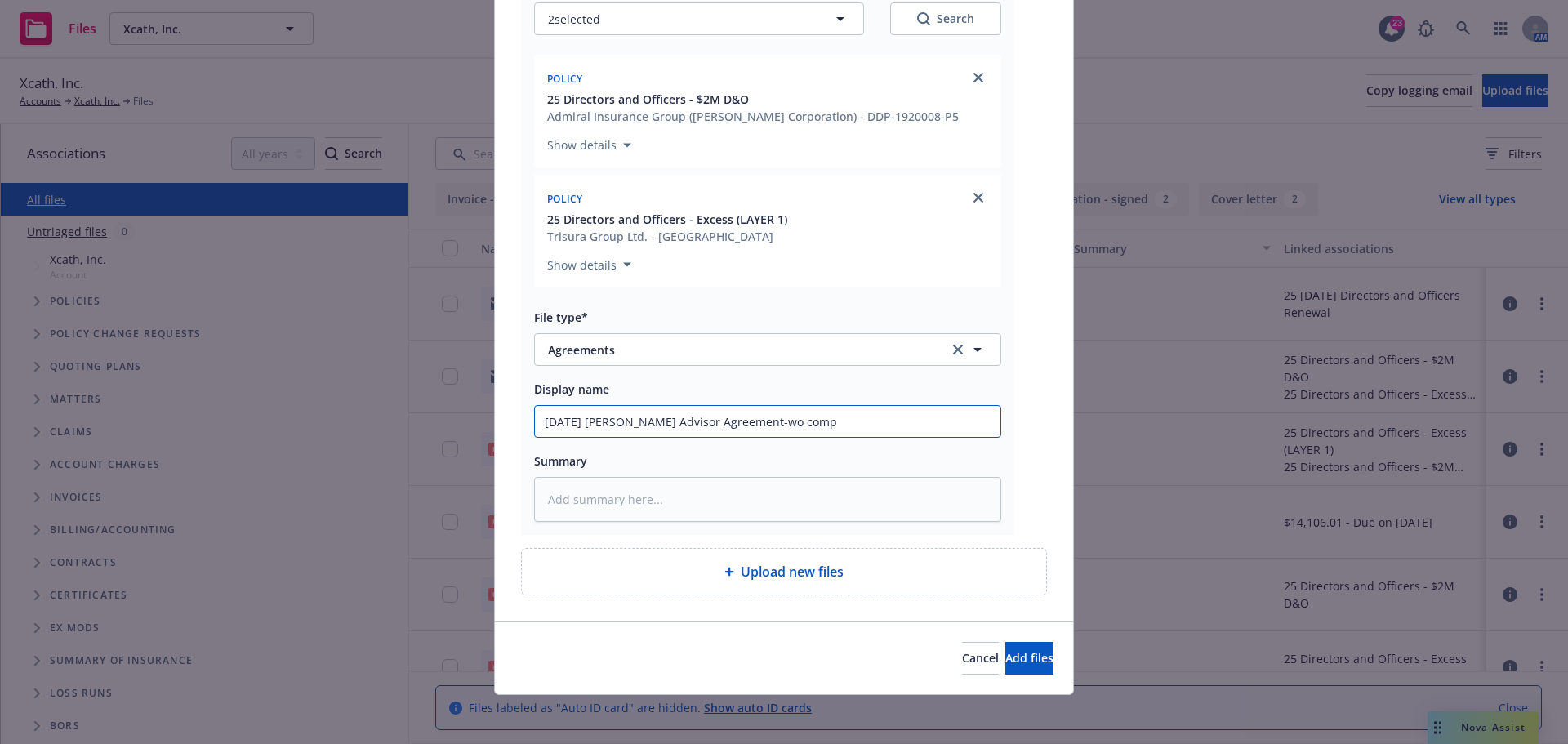
scroll to position [224, 0]
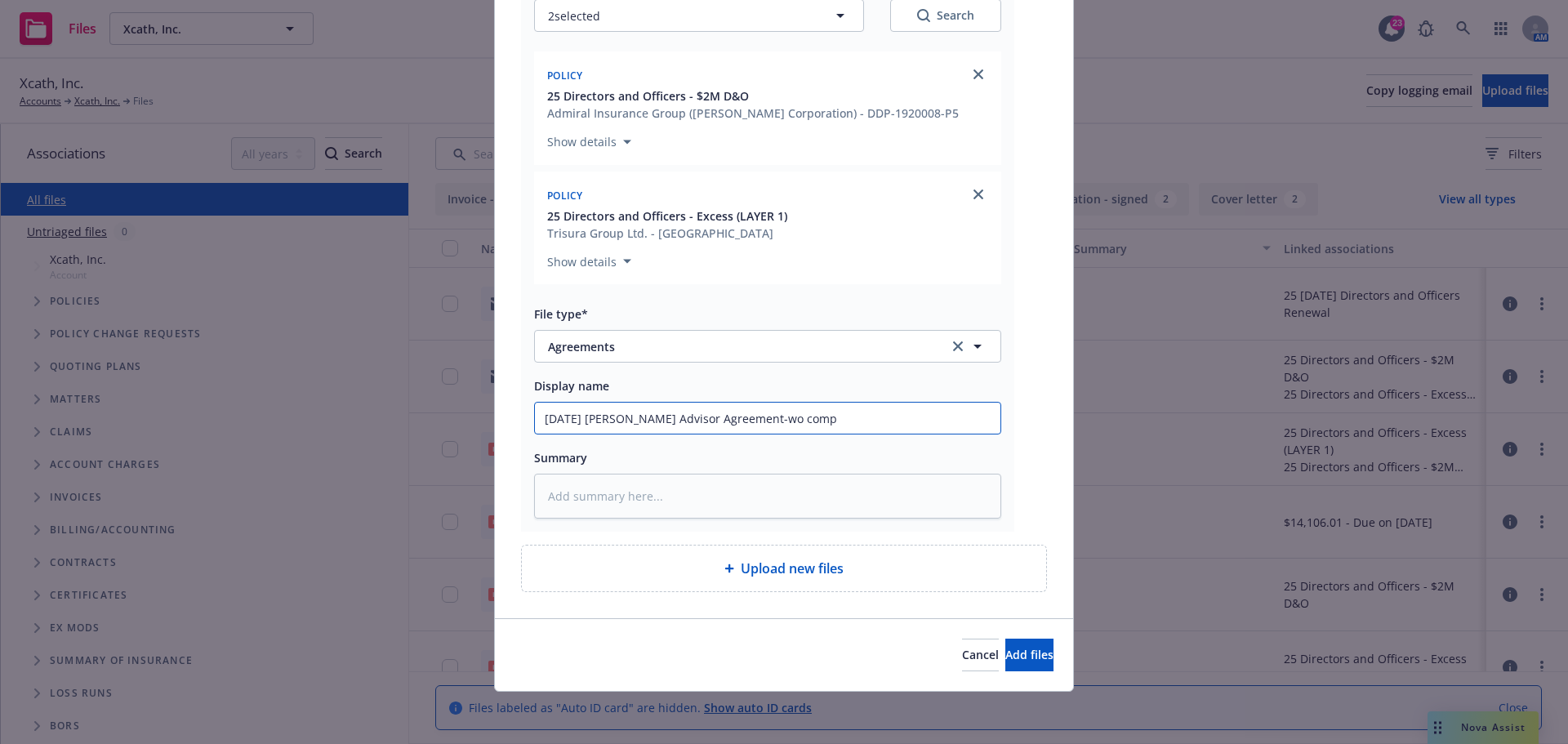
type input "2025.9.15 Nicholas Joseph - XCath Advisor Agreement-wo comp"
click at [599, 496] on textarea at bounding box center [768, 496] width 467 height 45
type textarea "x"
type textarea "P"
type textarea "x"
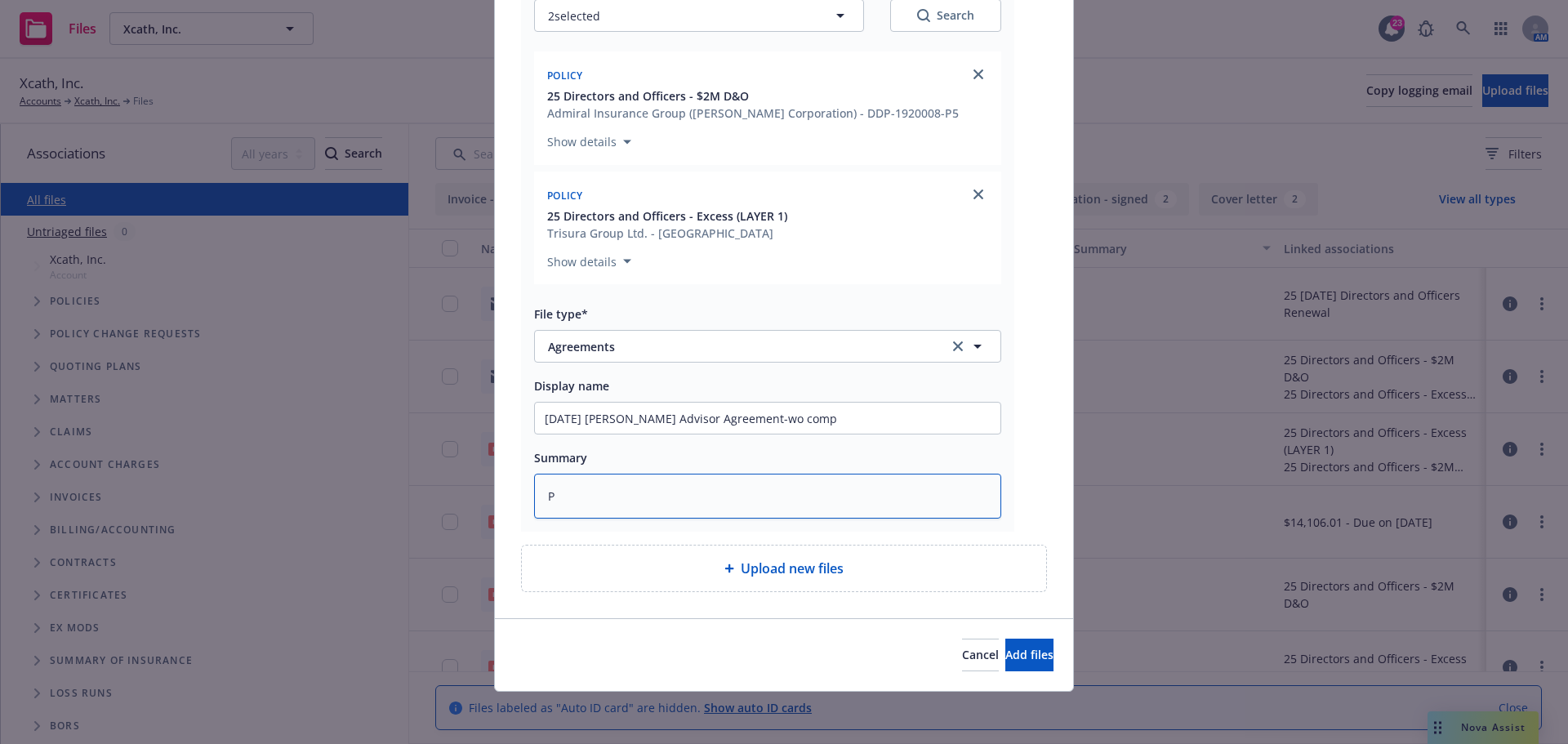
type textarea "Pr"
type textarea "x"
type textarea "Pro"
type textarea "x"
type textarea "Prov"
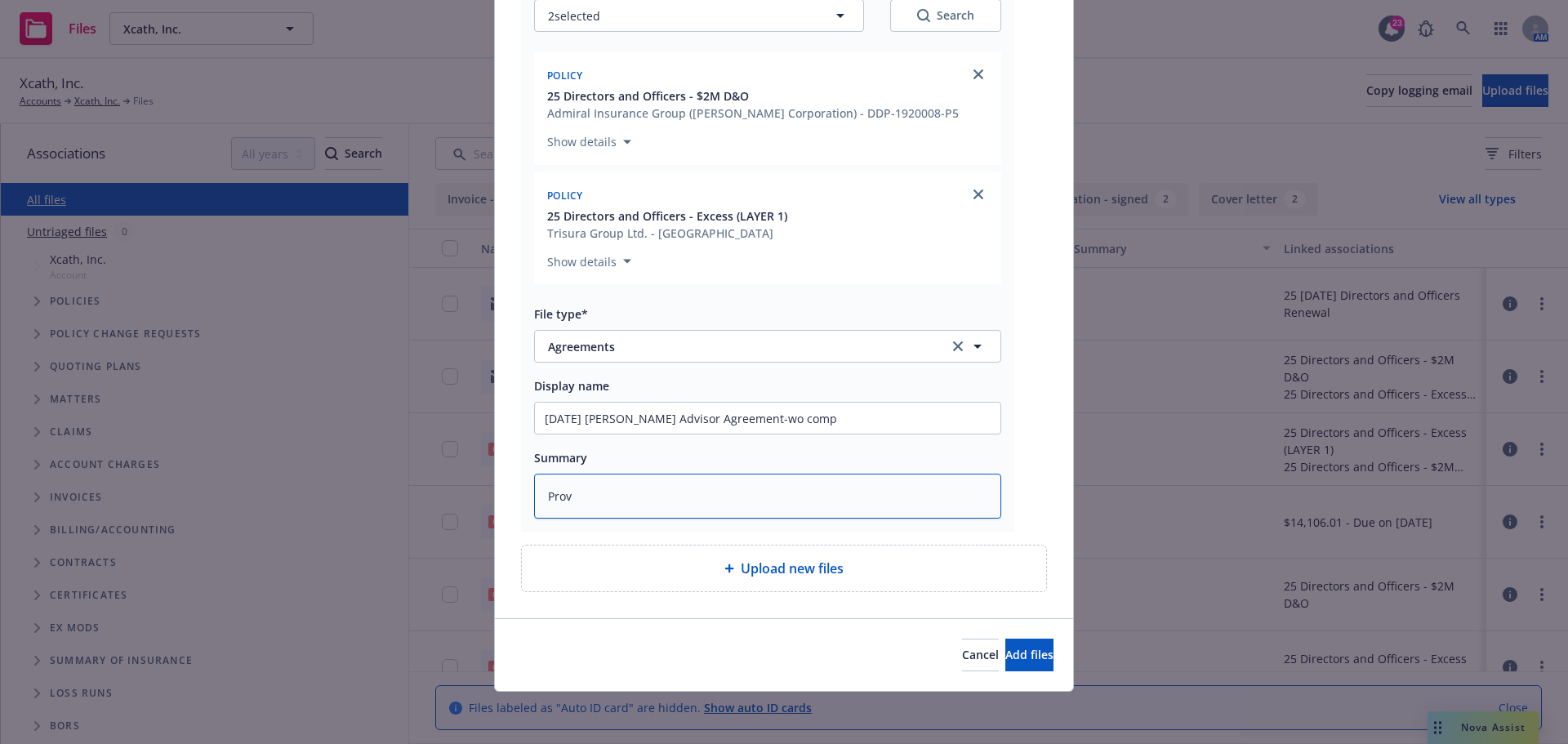
type textarea "x"
type textarea "Provi"
type textarea "x"
type textarea "Provid"
type textarea "x"
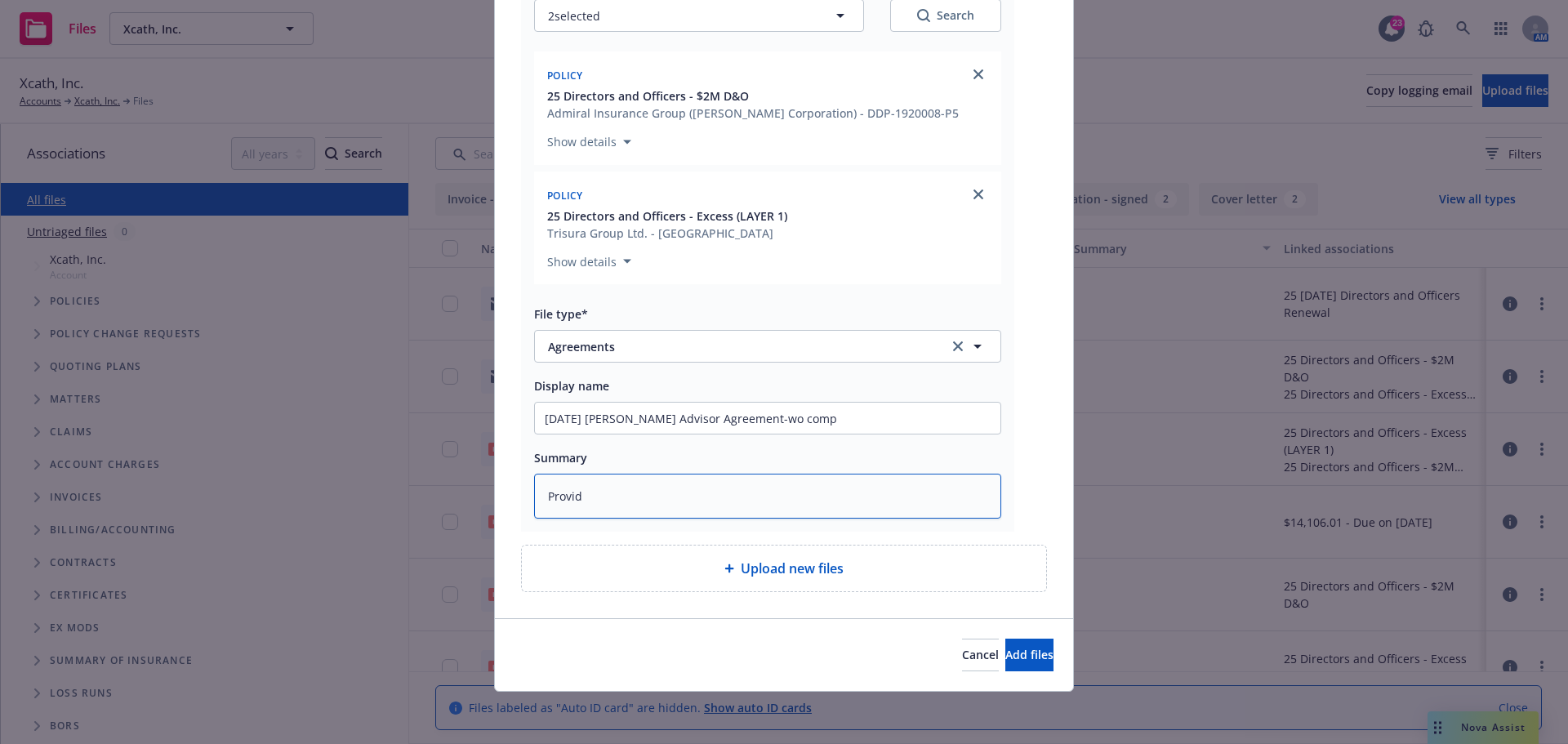
type textarea "Providi"
type textarea "x"
type textarea "Providin"
type textarea "x"
type textarea "Providing"
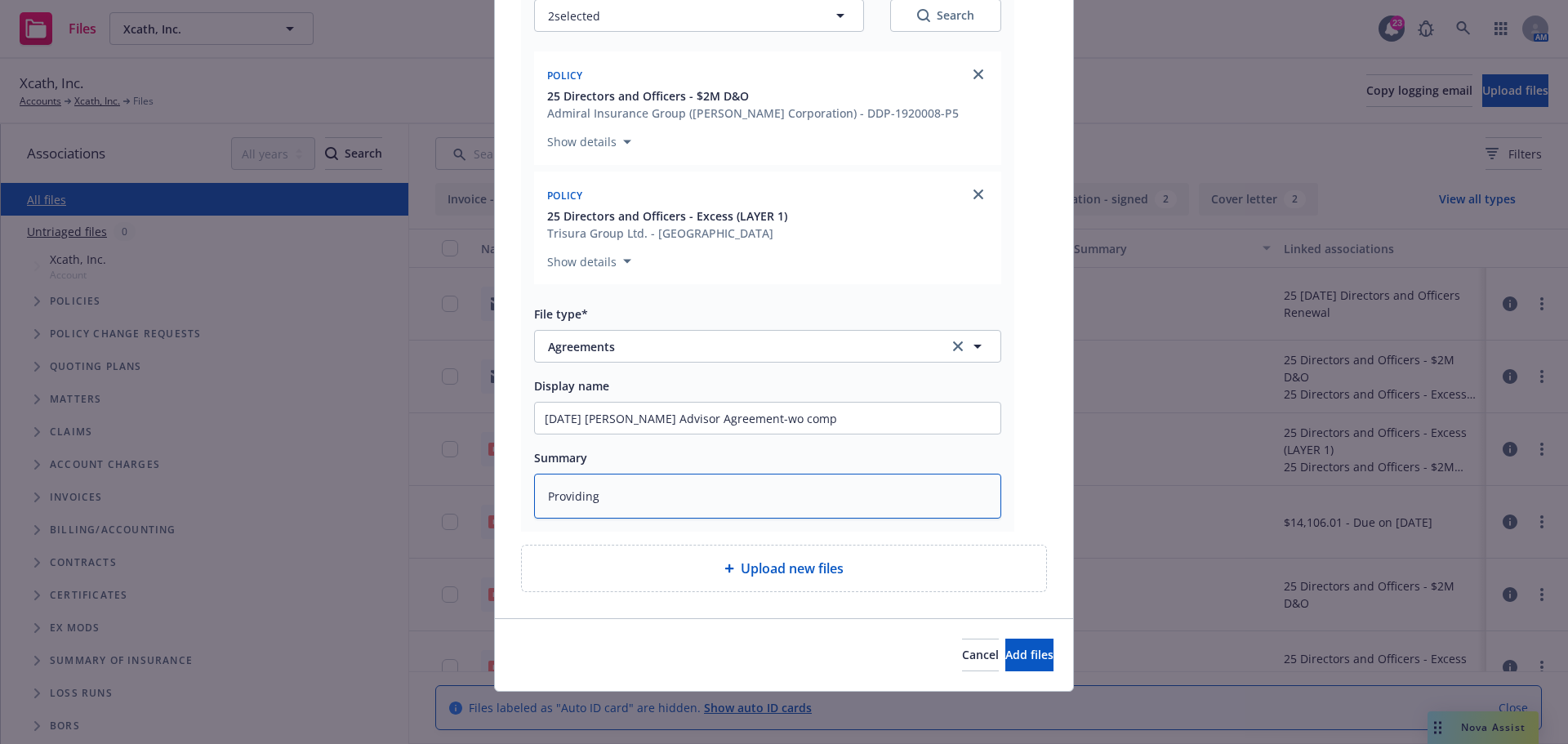
type textarea "x"
type textarea "Providing"
type textarea "x"
type textarea "Providing I"
type textarea "x"
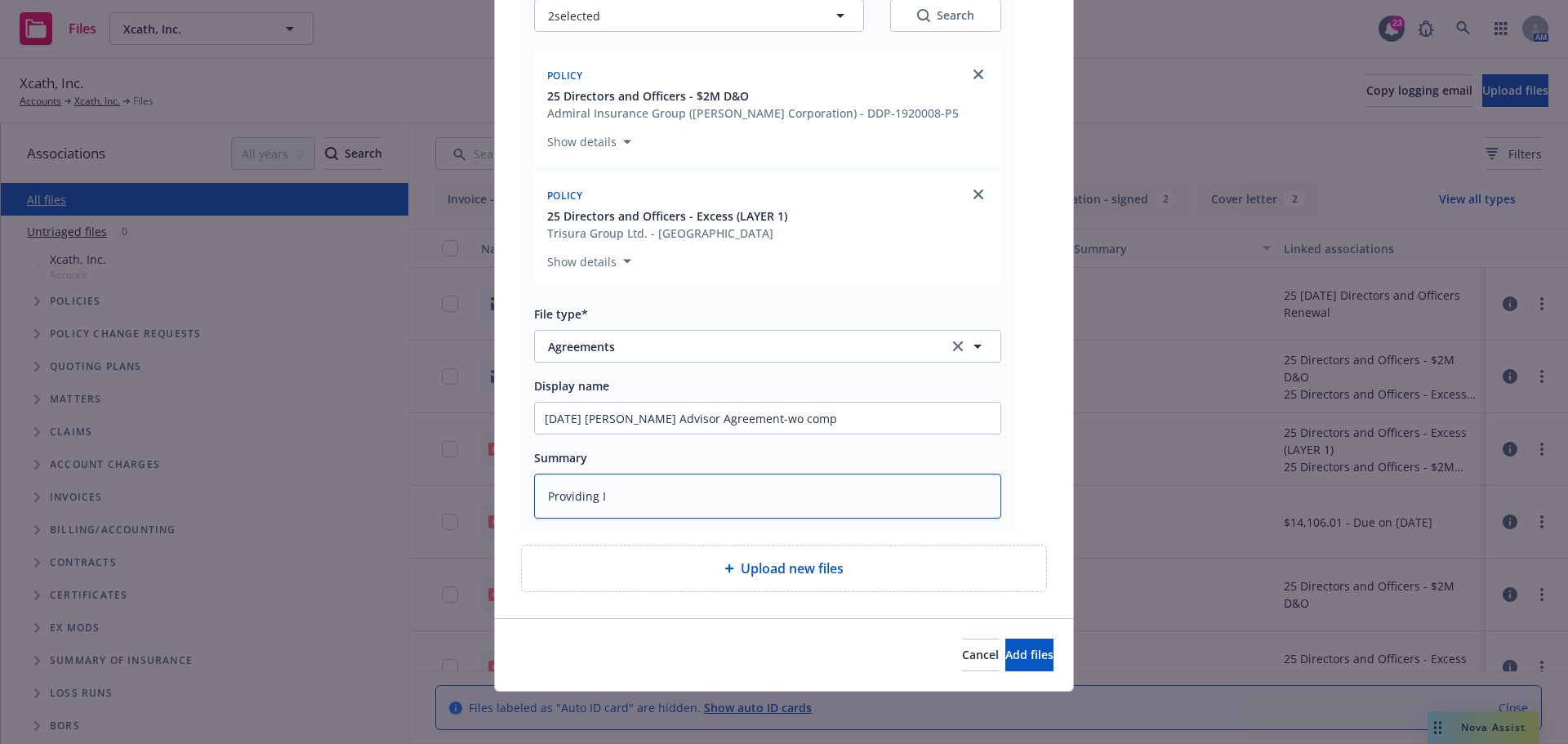
type textarea "Providing IC"
click at [542, 496] on textarea "Providing IC" at bounding box center [768, 496] width 467 height 45
type textarea "x"
type textarea "IProviding IC"
type textarea "x"
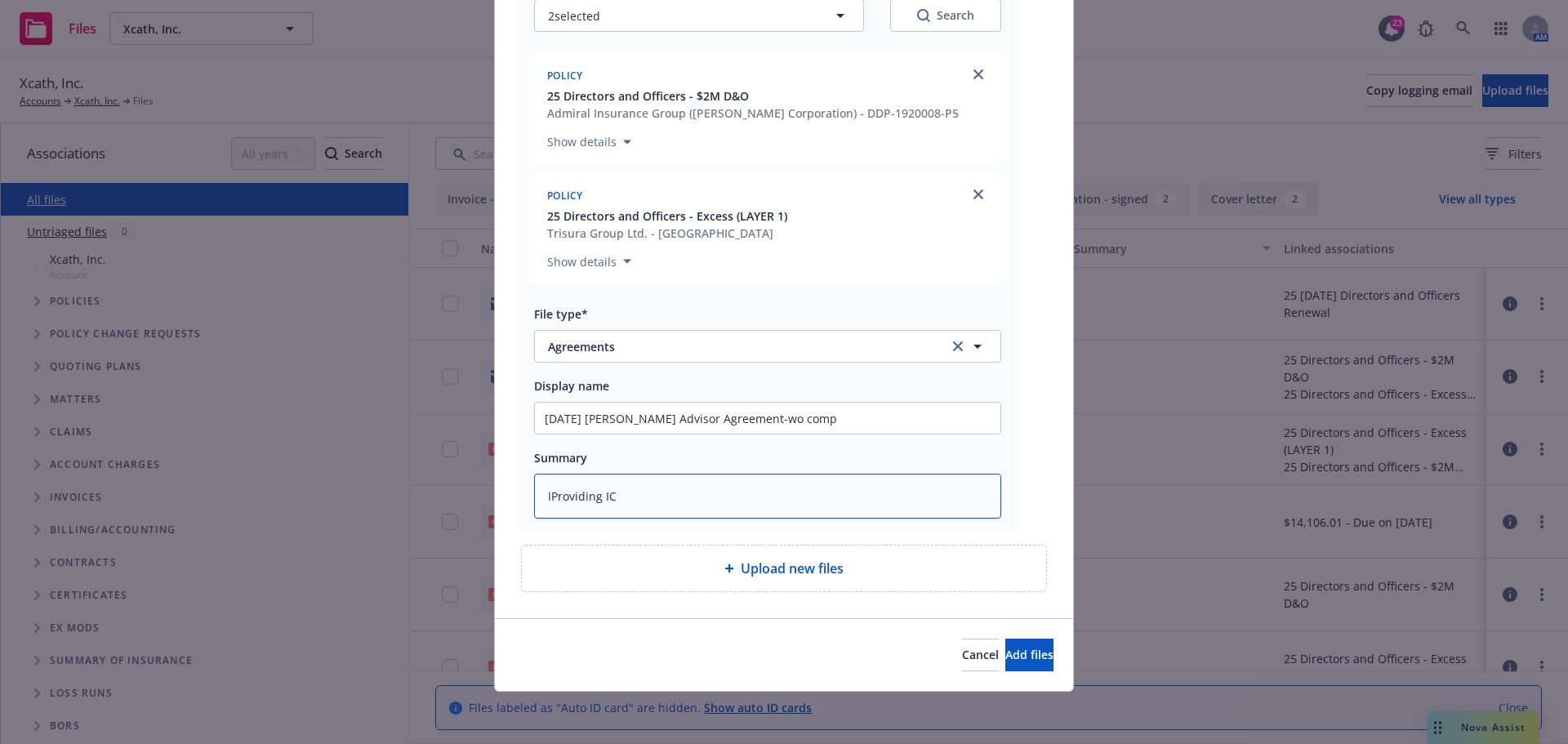
type textarea "ICProviding IC"
type textarea "x"
type textarea "IC Providing IC"
drag, startPoint x: 625, startPoint y: 498, endPoint x: 653, endPoint y: 546, distance: 55.6
click at [626, 498] on textarea "IC Providing IC" at bounding box center [768, 496] width 467 height 45
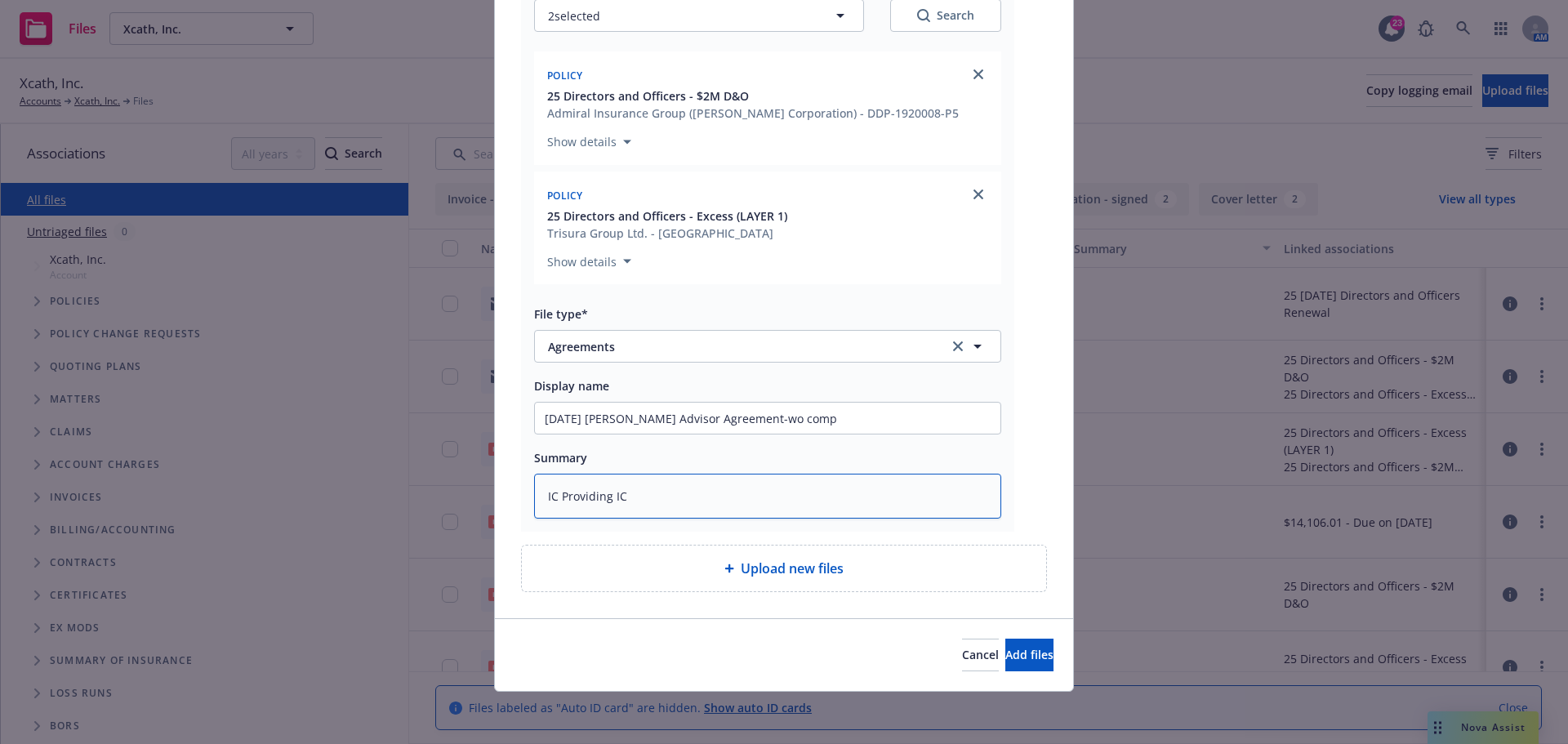
type textarea "x"
type textarea "IC Providing I"
type textarea "x"
type textarea "IC Providing"
type textarea "x"
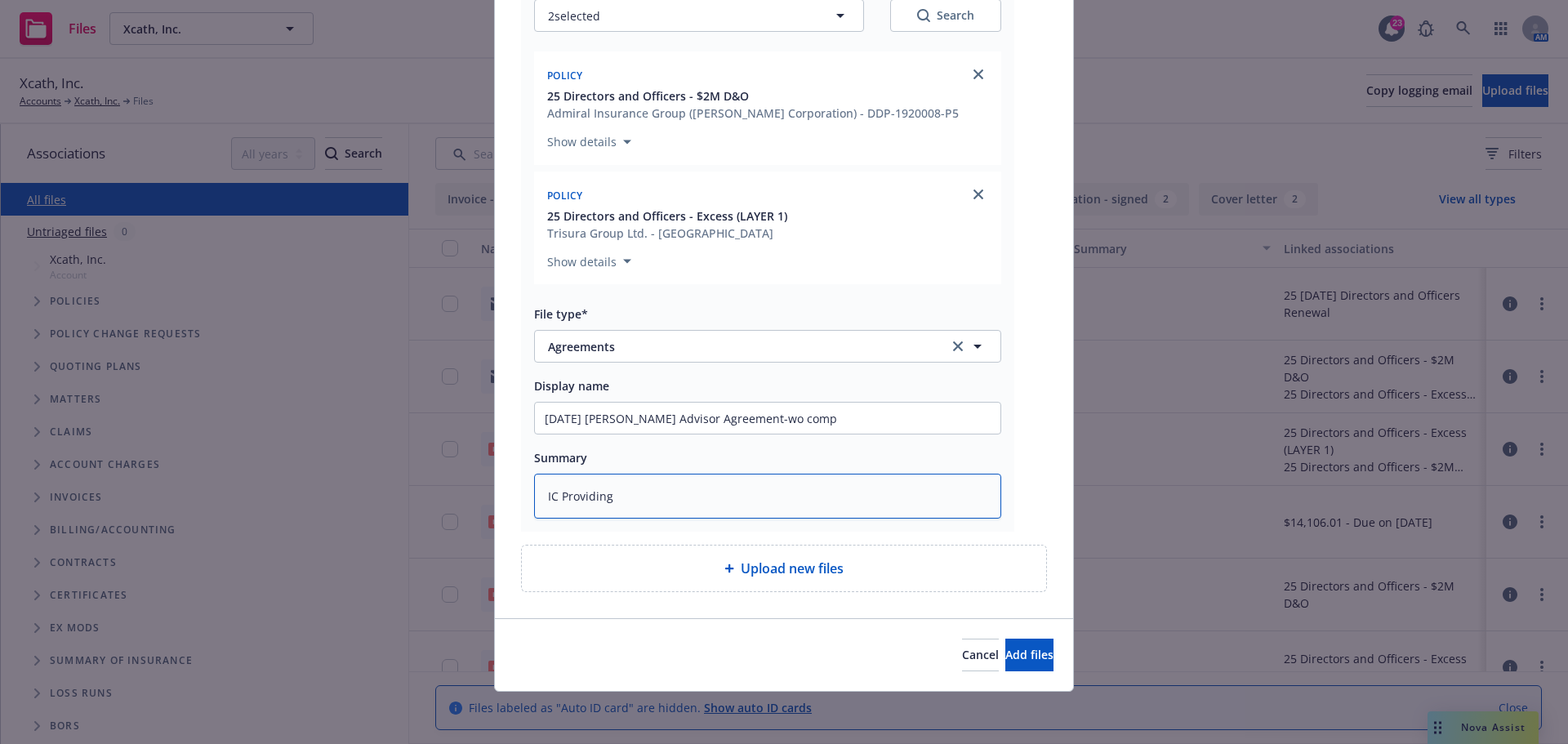
type textarea "IC Providing s"
type textarea "x"
type textarea "IC Providing se"
type textarea "x"
type textarea "IC Providing ser"
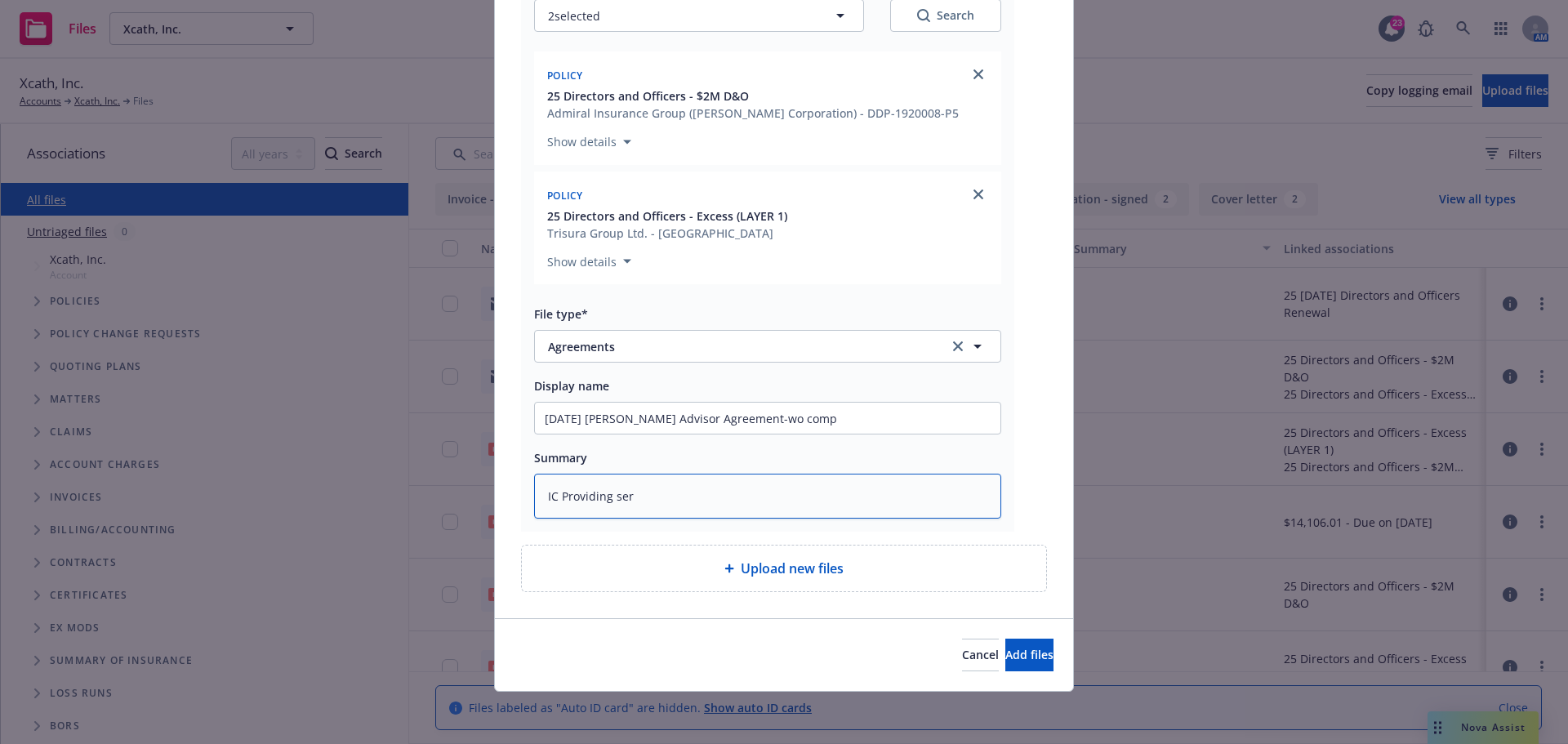
type textarea "x"
type textarea "IC Providing serv"
type textarea "x"
type textarea "IC Providing servi"
type textarea "x"
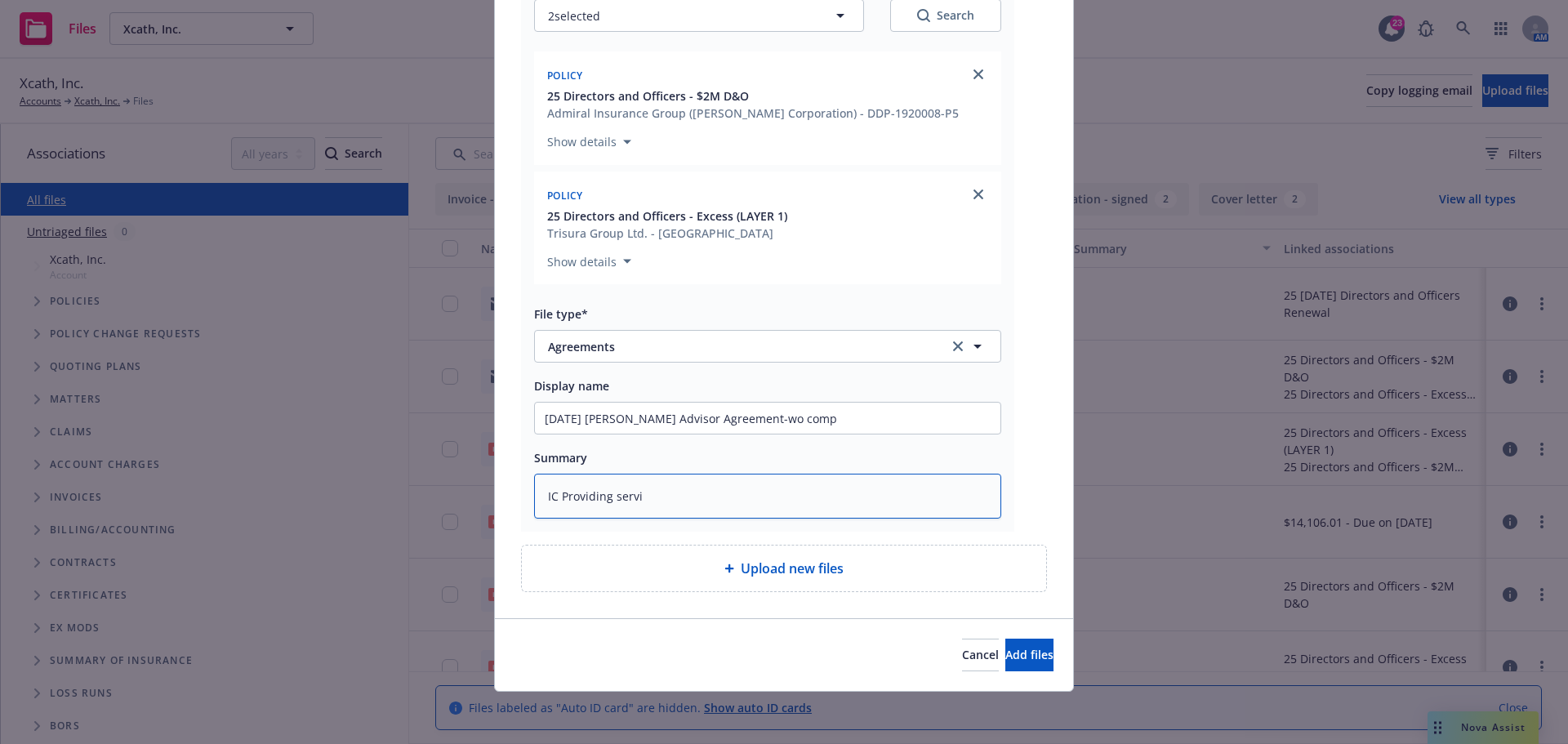
type textarea "IC Providing servic"
type textarea "x"
type textarea "IC Providing service"
type textarea "x"
type textarea "IC Providing services"
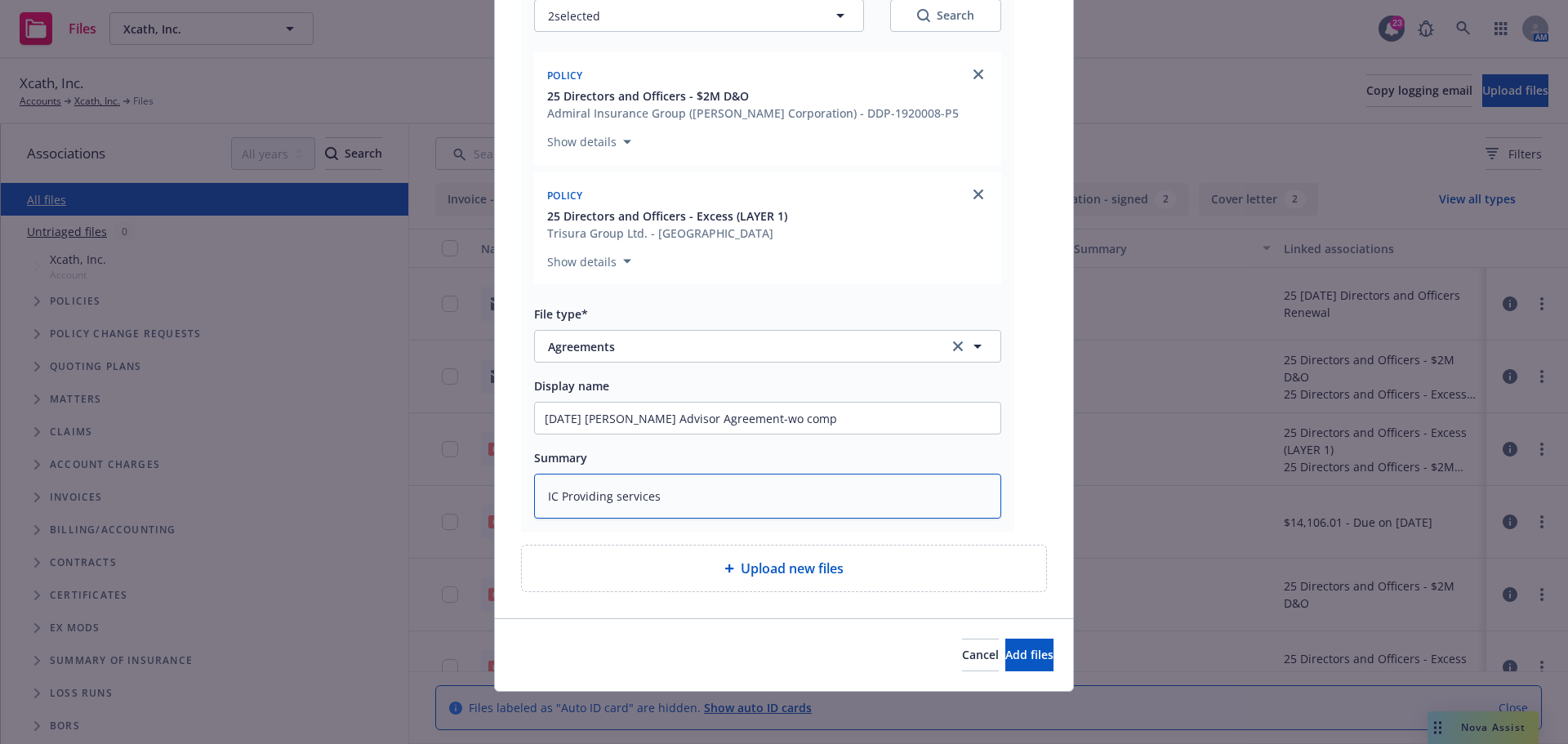
type textarea "x"
type textarea "IC Providing services"
type textarea "x"
type textarea "IC Providing services a"
type textarea "x"
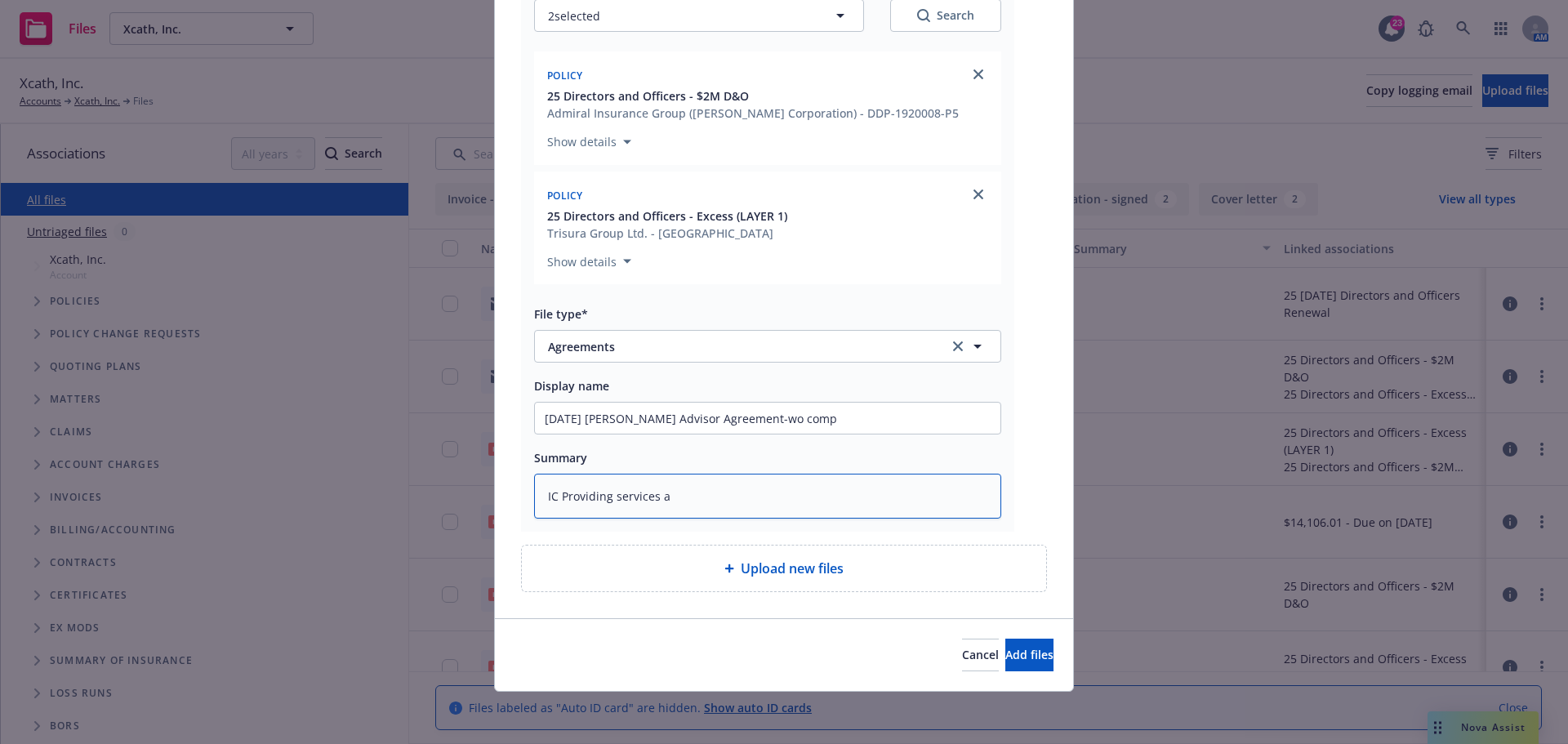
type textarea "IC Providing services as"
type textarea "x"
type textarea "IC Providing services as"
click at [683, 498] on textarea "IC Providing services as" at bounding box center [768, 496] width 467 height 45
paste textarea "Advisor hereby agrees to serve, as a consultant to XCATH. The Advisor agrees to…"
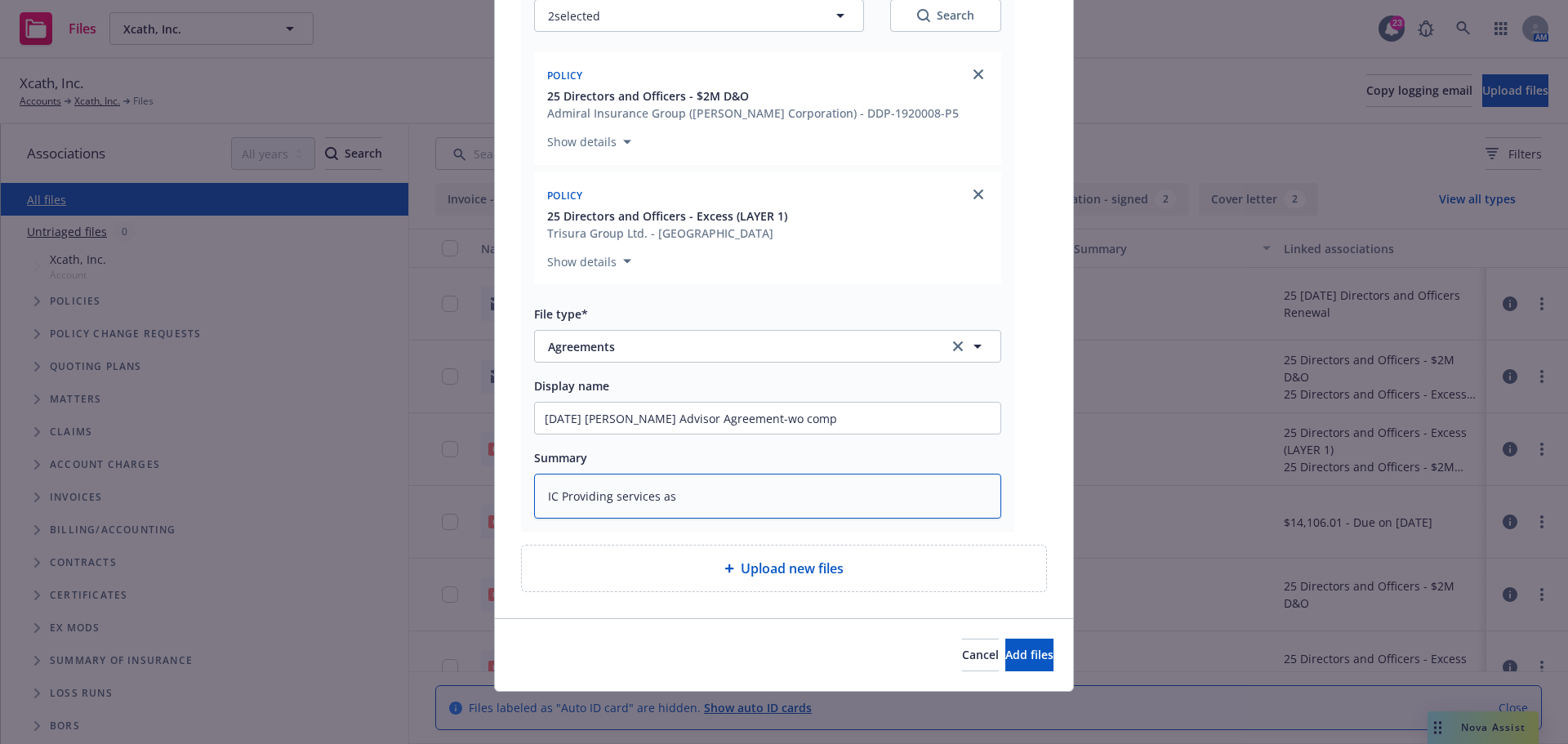
type textarea "x"
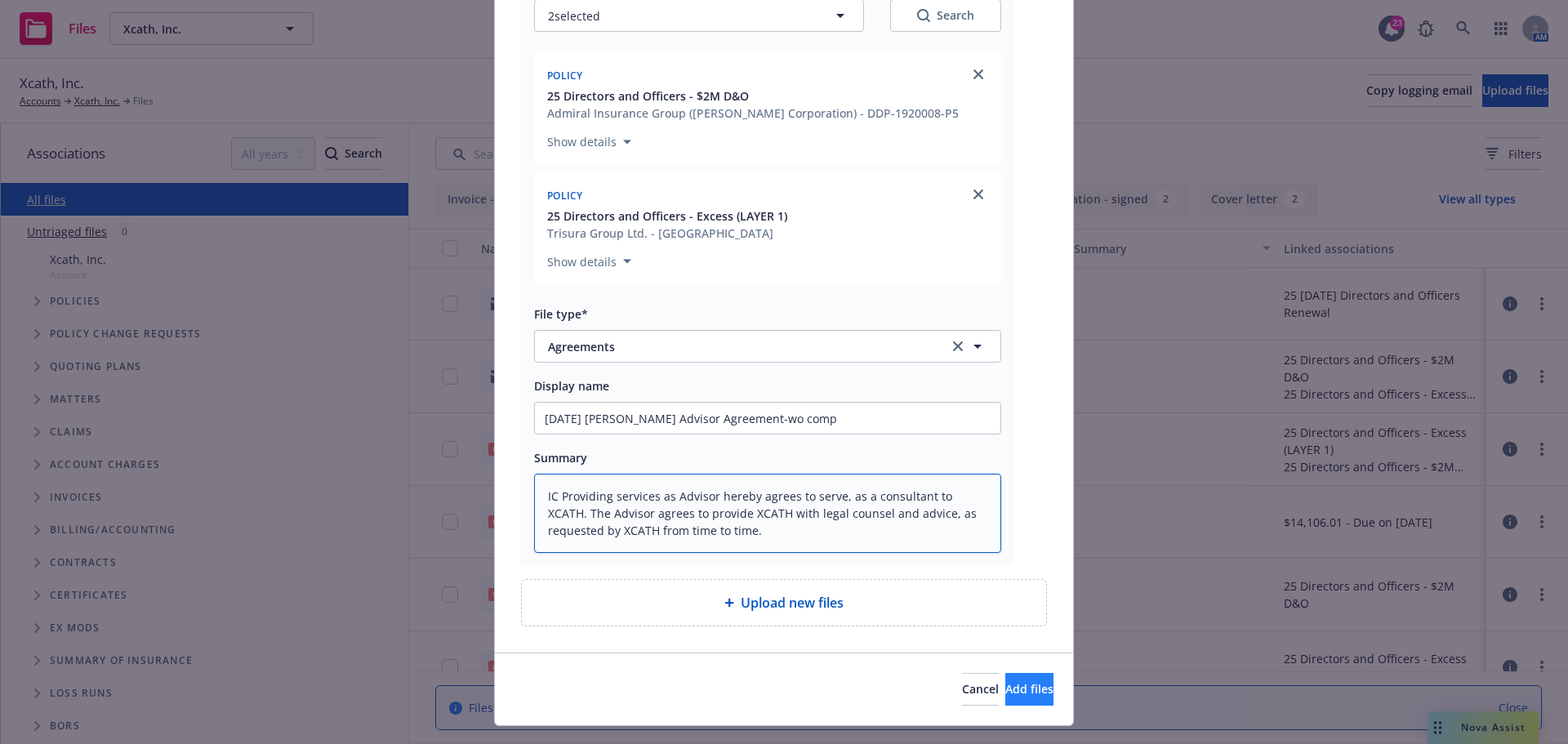
type textarea "IC Providing services as Advisor hereby agrees to serve, as a consultant to XCA…"
click at [1015, 693] on span "Add files" at bounding box center [1029, 689] width 49 height 16
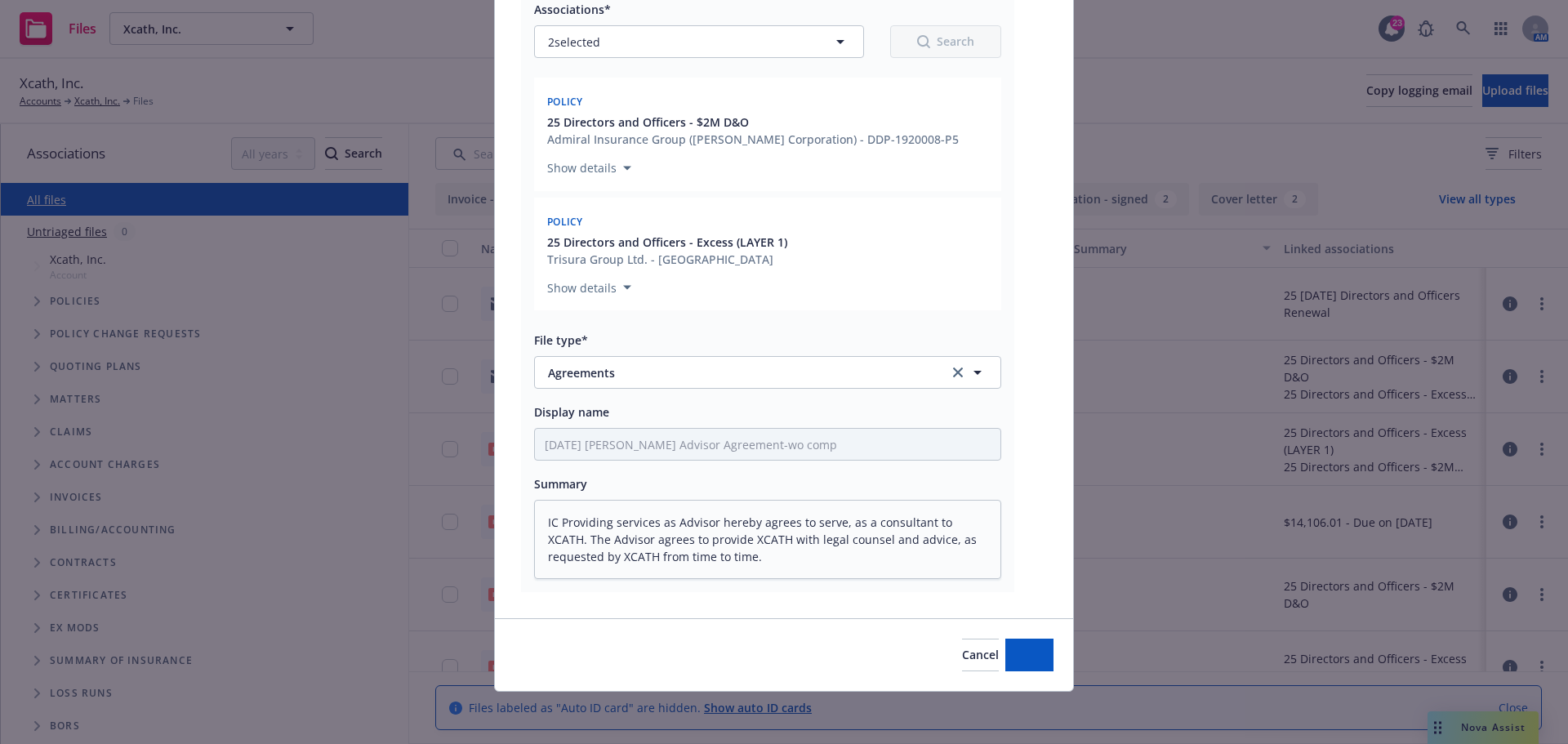
type textarea "x"
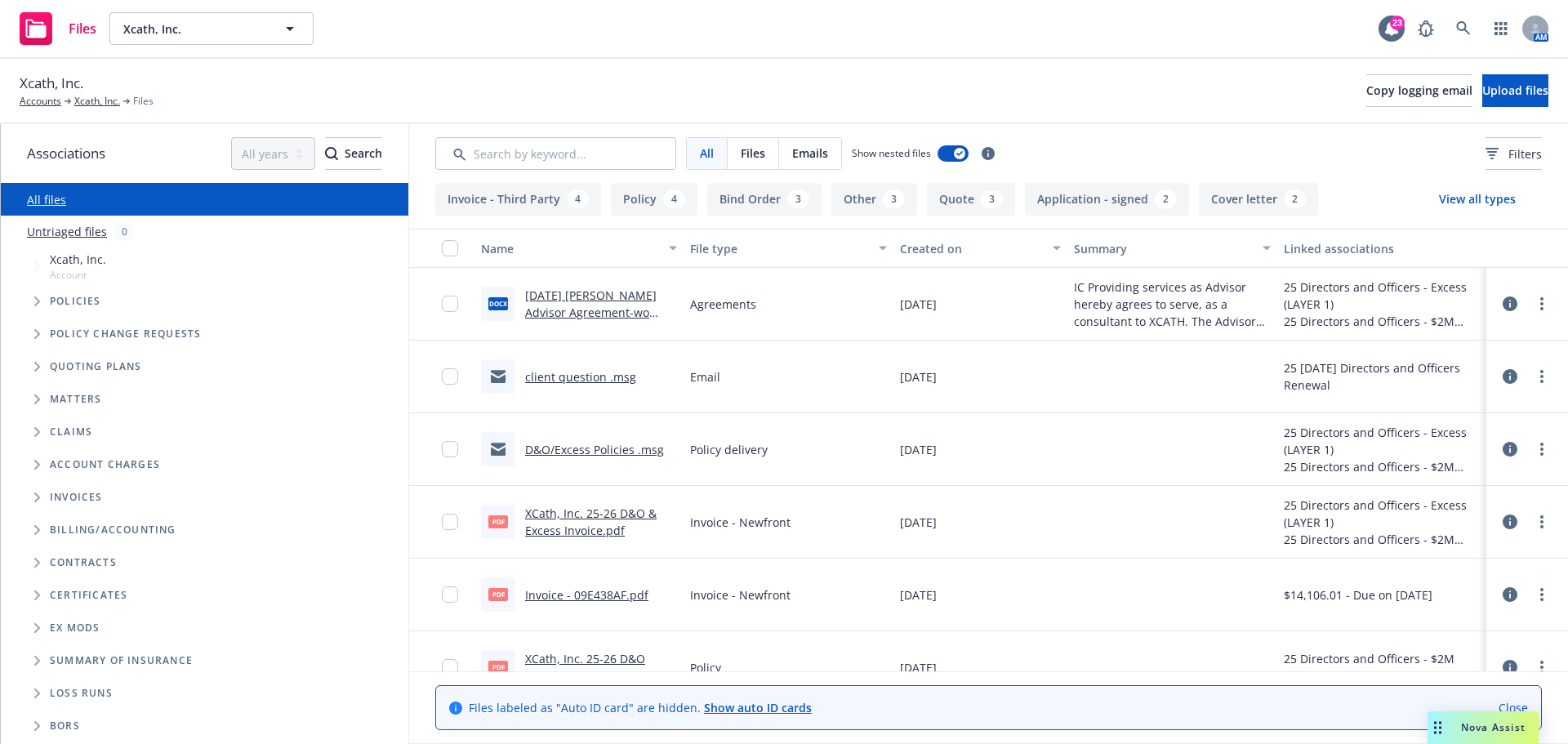
click at [35, 298] on icon "Tree Example" at bounding box center [37, 301] width 5 height 10
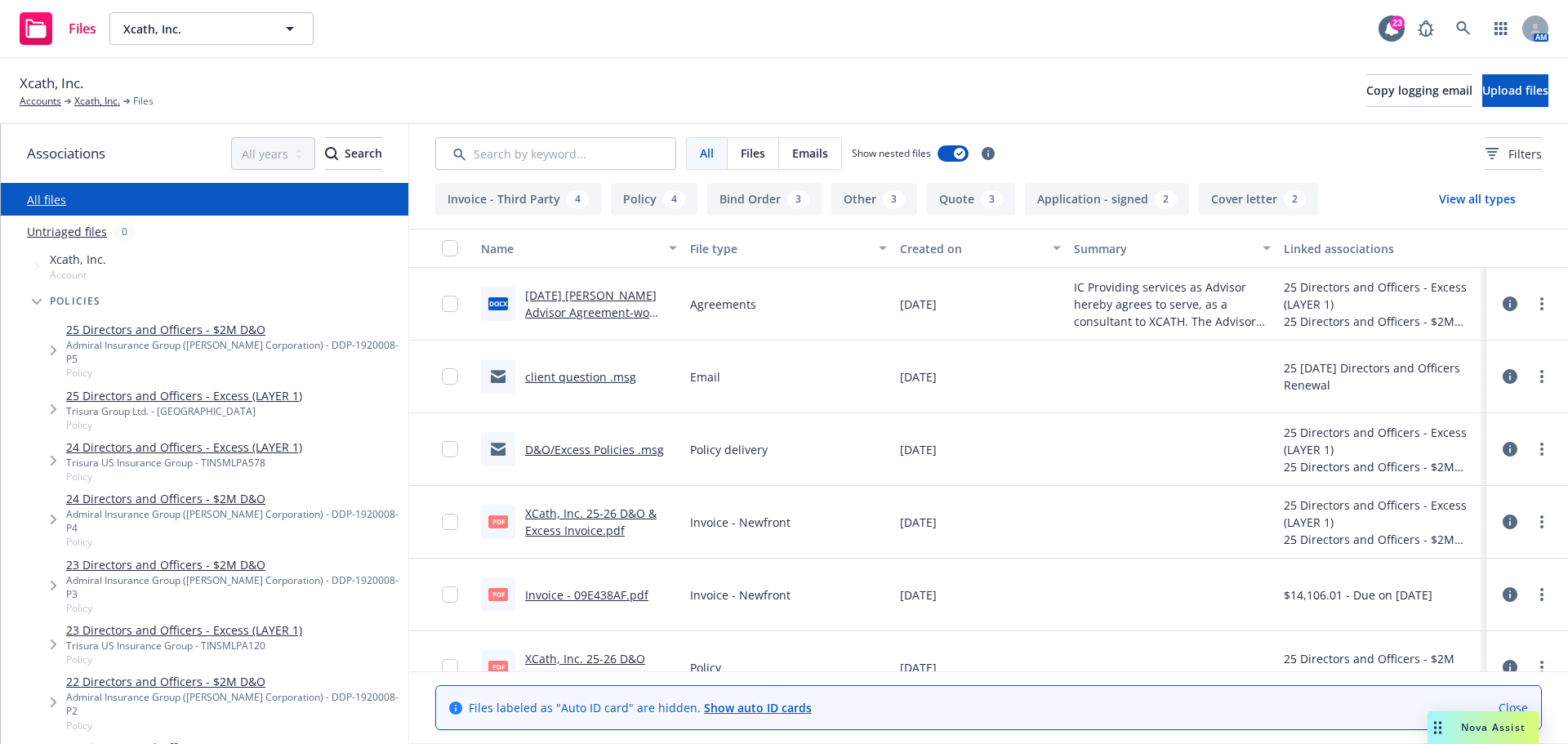
click at [130, 327] on link "25 Directors and Officers - $2M D&O" at bounding box center [234, 329] width 336 height 17
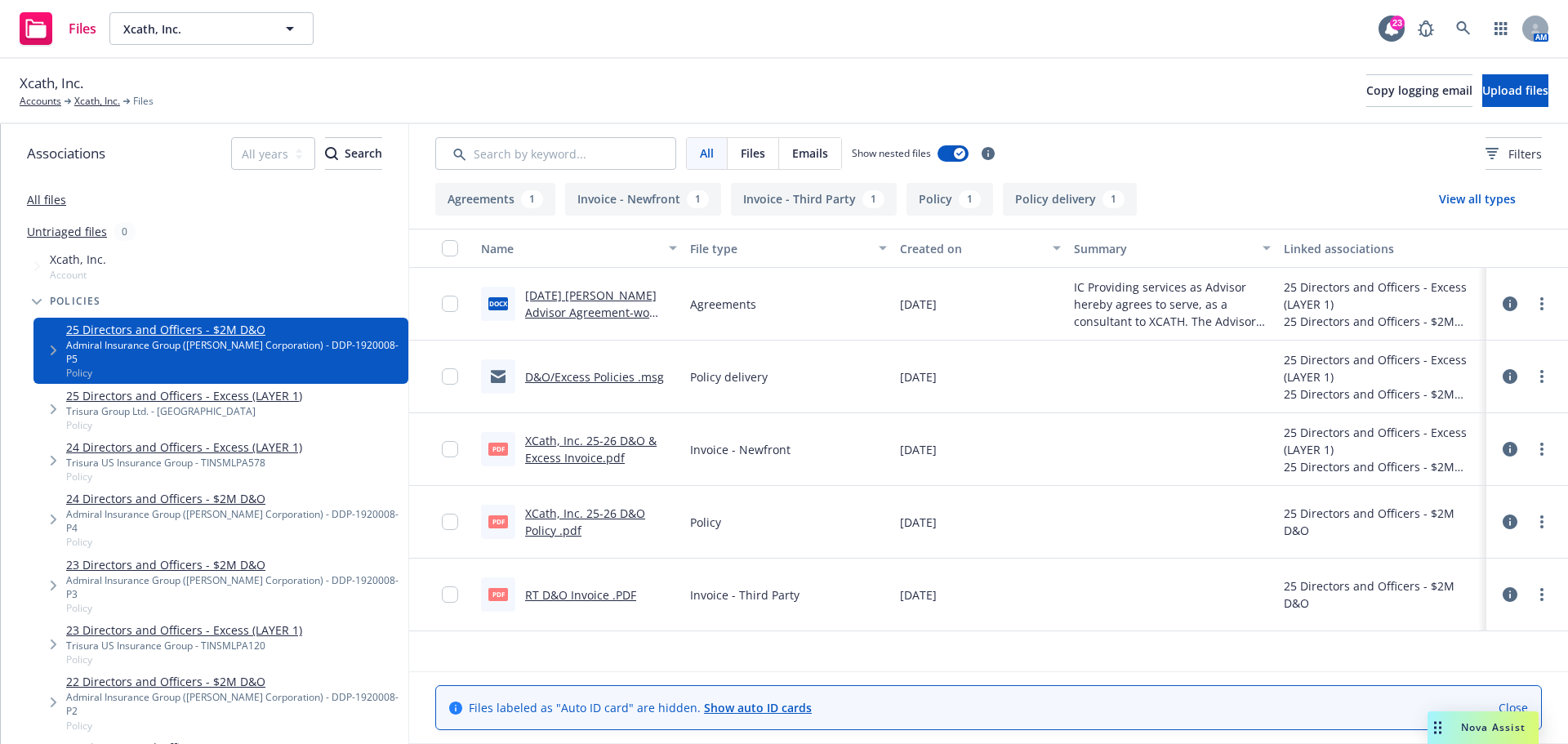
click at [611, 507] on link "XCath, Inc. 25-26 D&O Policy .pdf" at bounding box center [585, 521] width 120 height 33
click at [194, 32] on span "Xcath, Inc." at bounding box center [194, 28] width 141 height 17
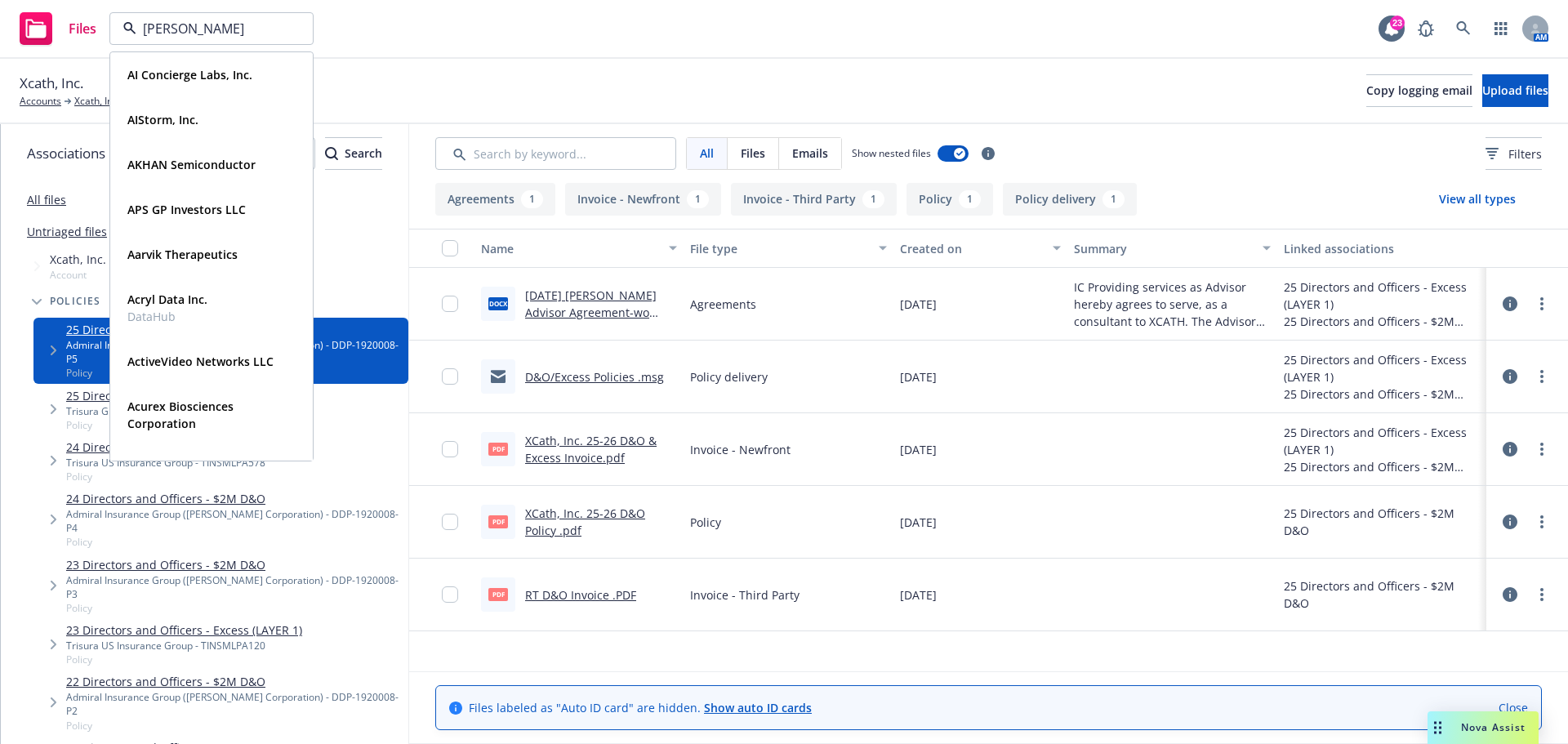
type input "martie"
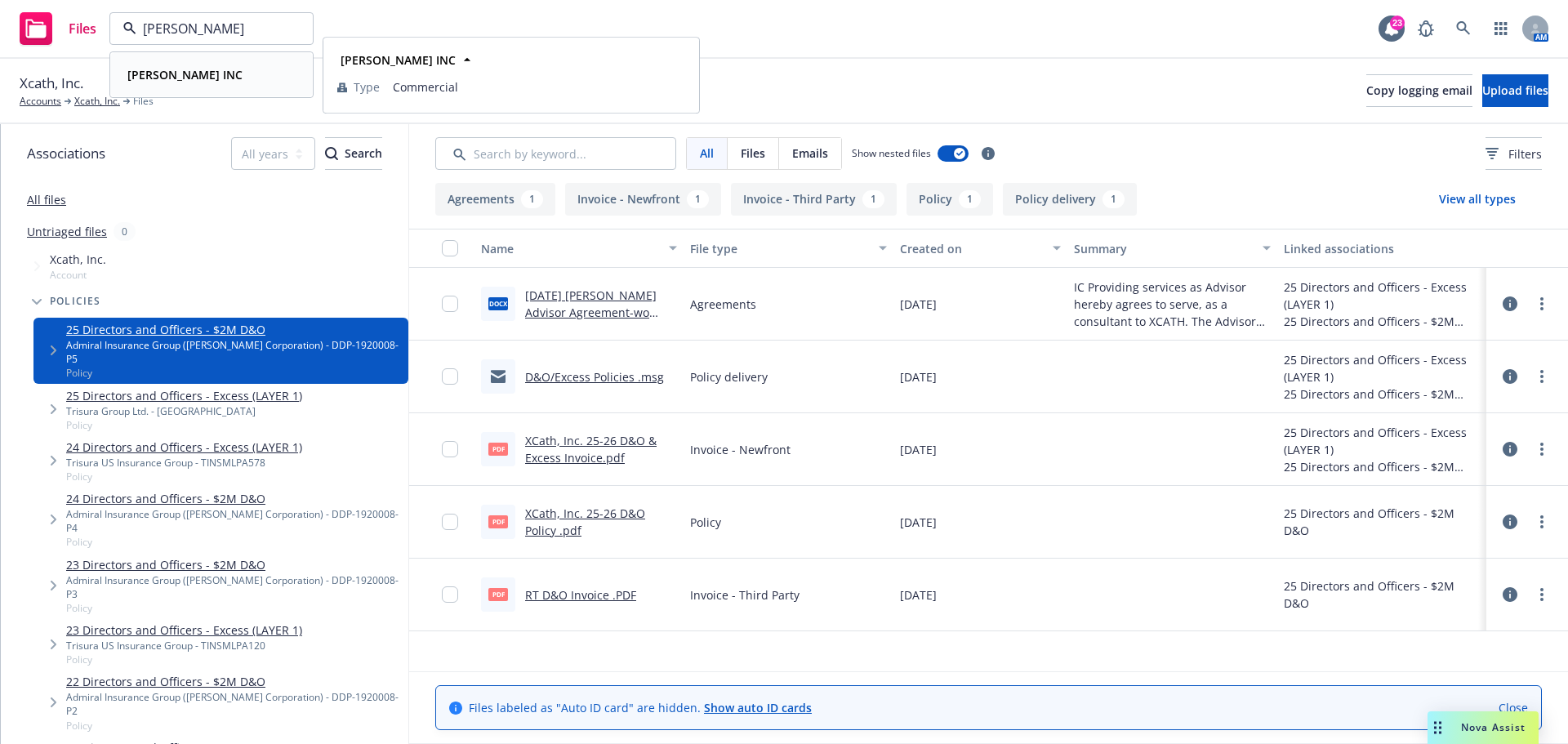
click at [189, 81] on strong "MARTIE INC" at bounding box center [185, 75] width 115 height 16
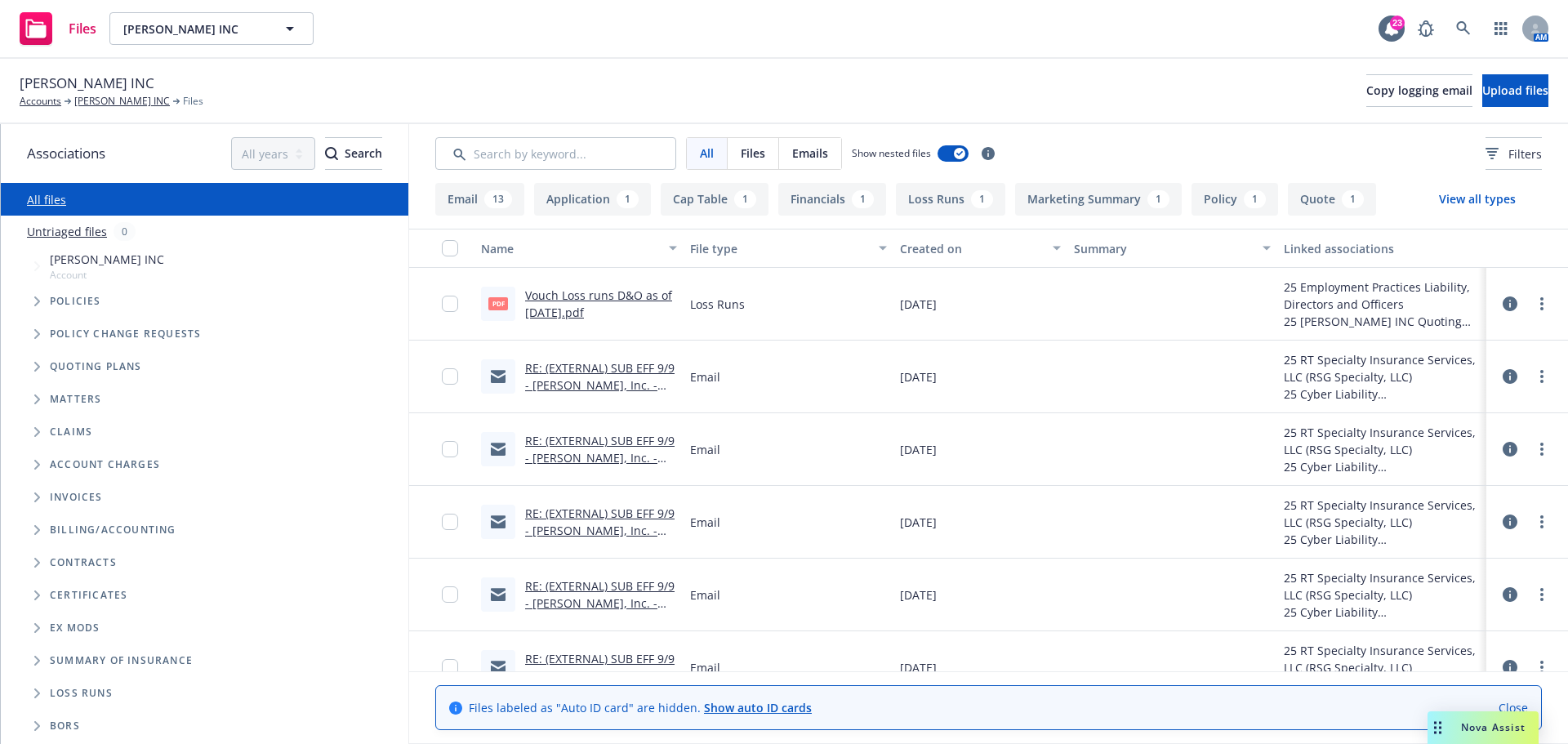
click at [35, 692] on icon "Folder Tree Example" at bounding box center [37, 693] width 6 height 10
click at [34, 692] on icon "Folder Tree Example" at bounding box center [36, 694] width 10 height 6
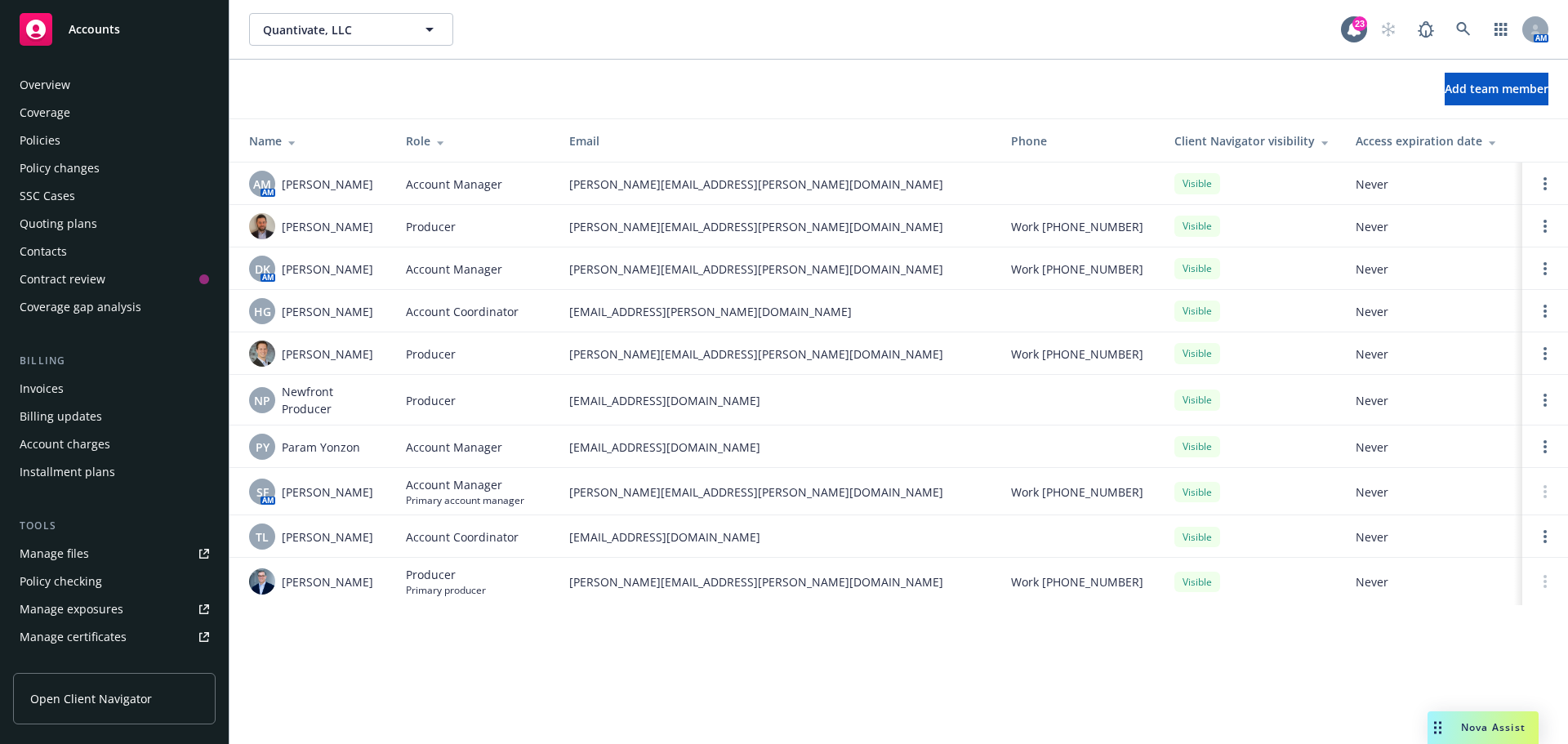
click at [49, 136] on div "Policies" at bounding box center [40, 140] width 41 height 27
